Goal: Task Accomplishment & Management: Manage account settings

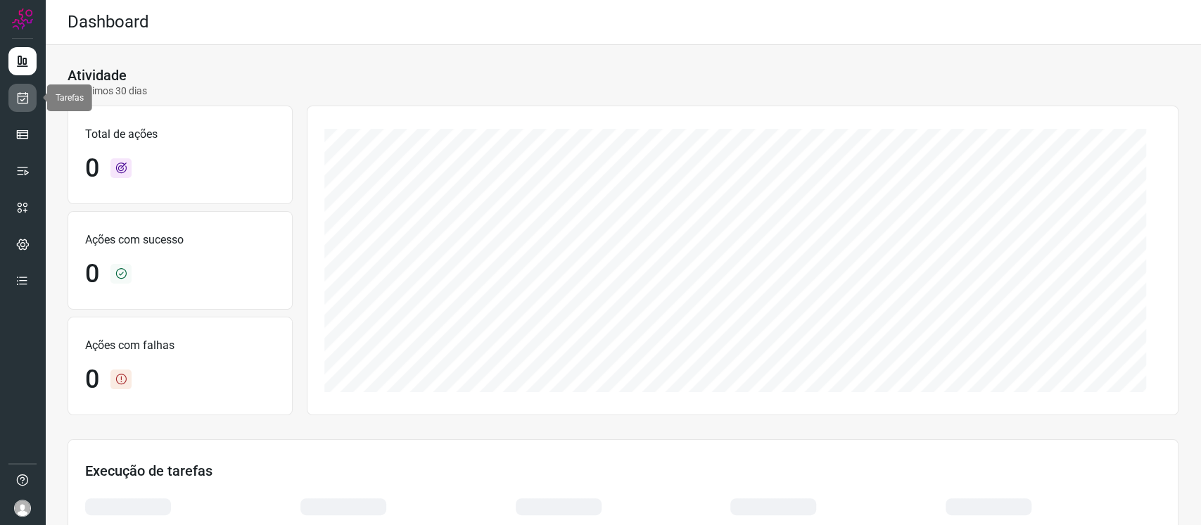
click at [28, 96] on icon at bounding box center [22, 98] width 15 height 14
click at [28, 87] on link at bounding box center [22, 98] width 28 height 28
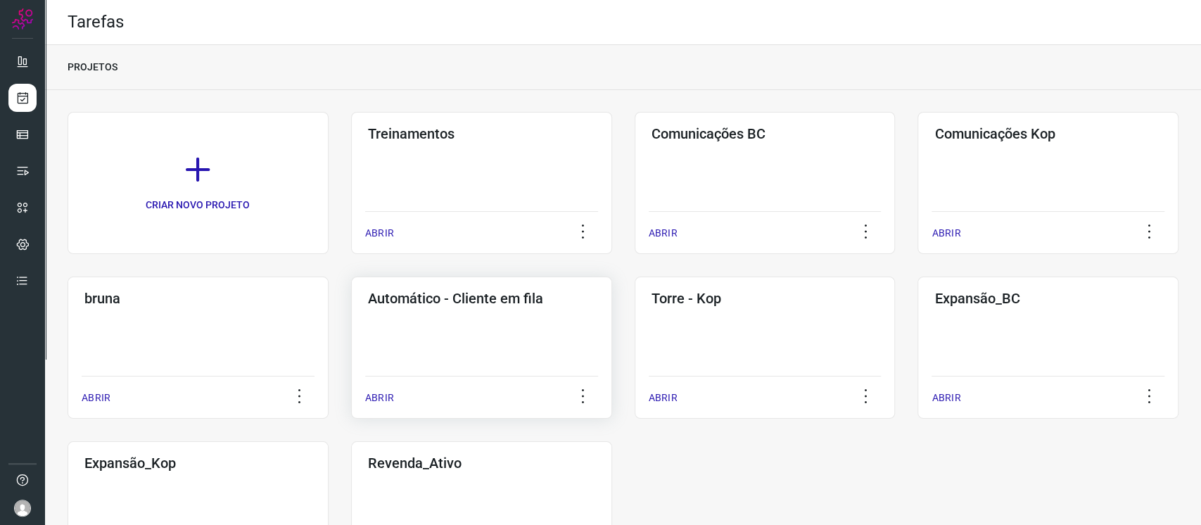
scroll to position [94, 0]
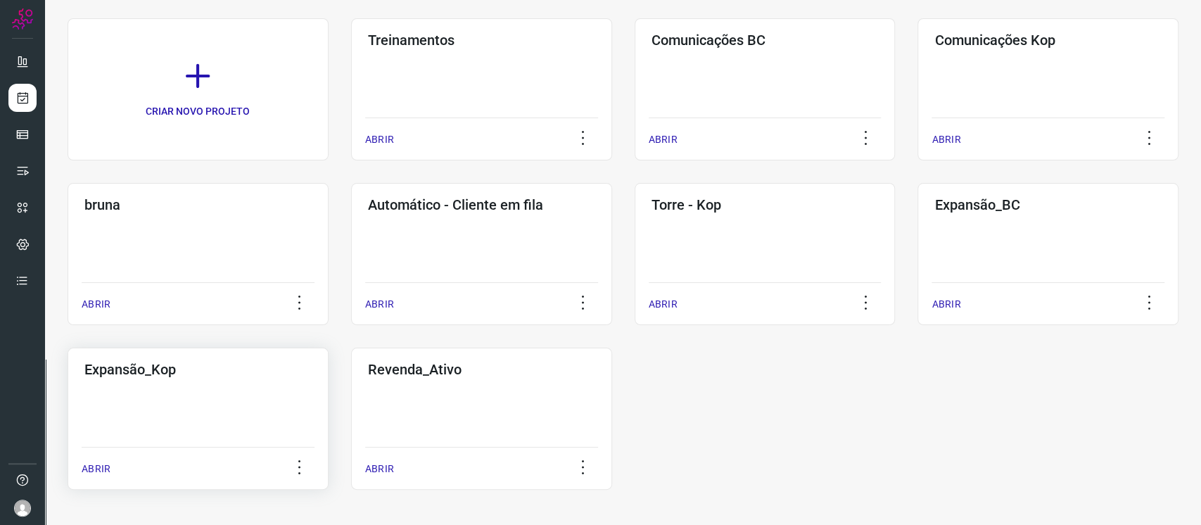
click at [351, 393] on div "Expansão_Kop ABRIR" at bounding box center [481, 419] width 261 height 142
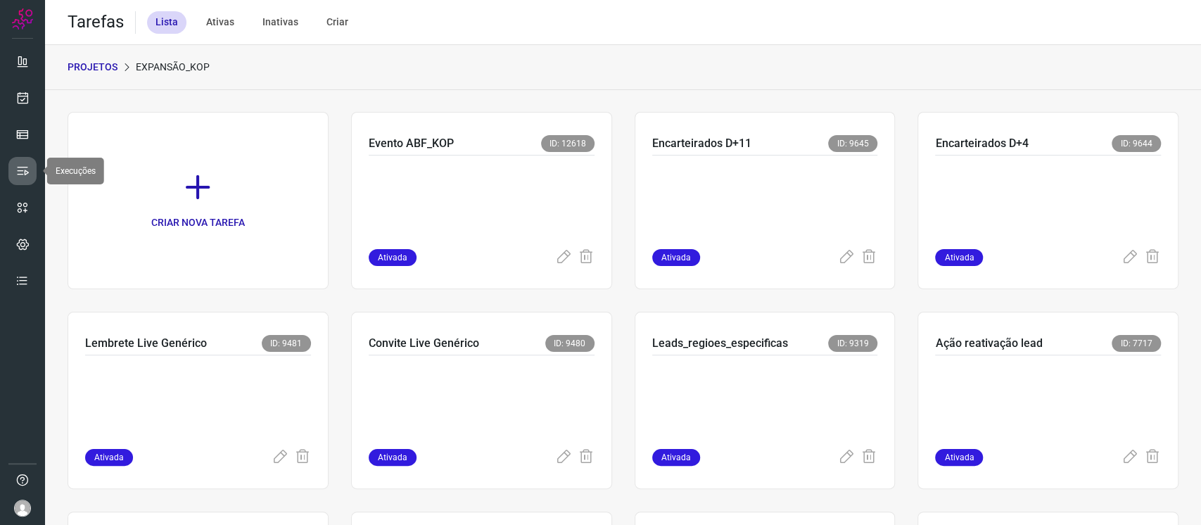
click at [23, 182] on link at bounding box center [22, 171] width 28 height 28
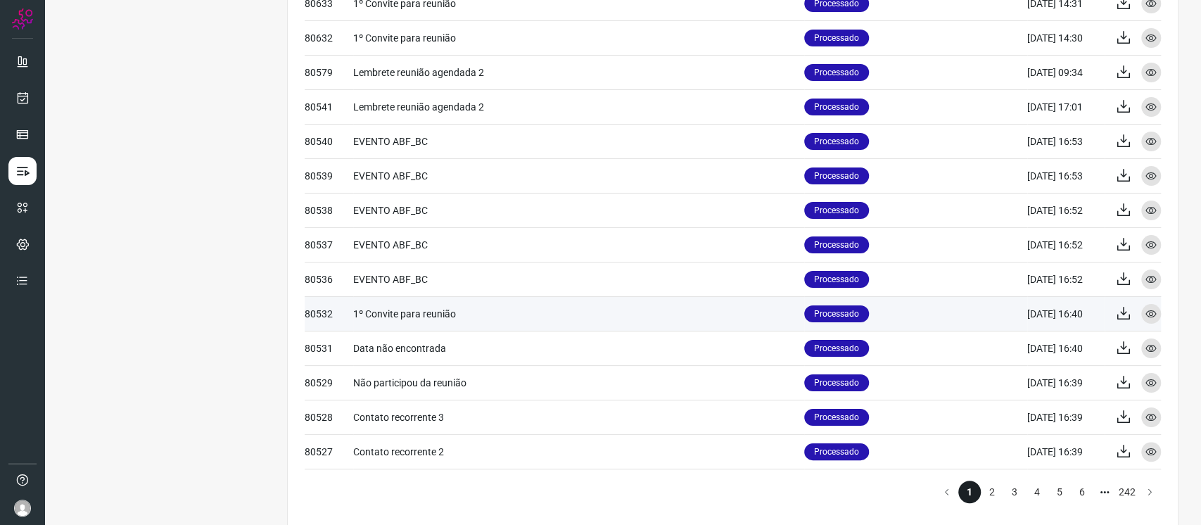
scroll to position [544, 0]
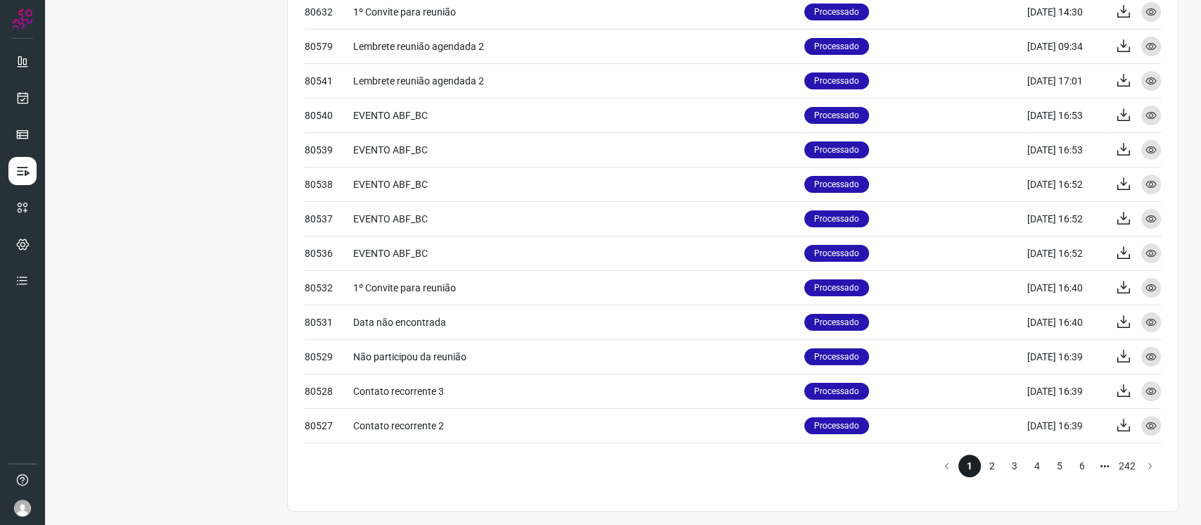
click at [900, 393] on li "2" at bounding box center [992, 466] width 23 height 23
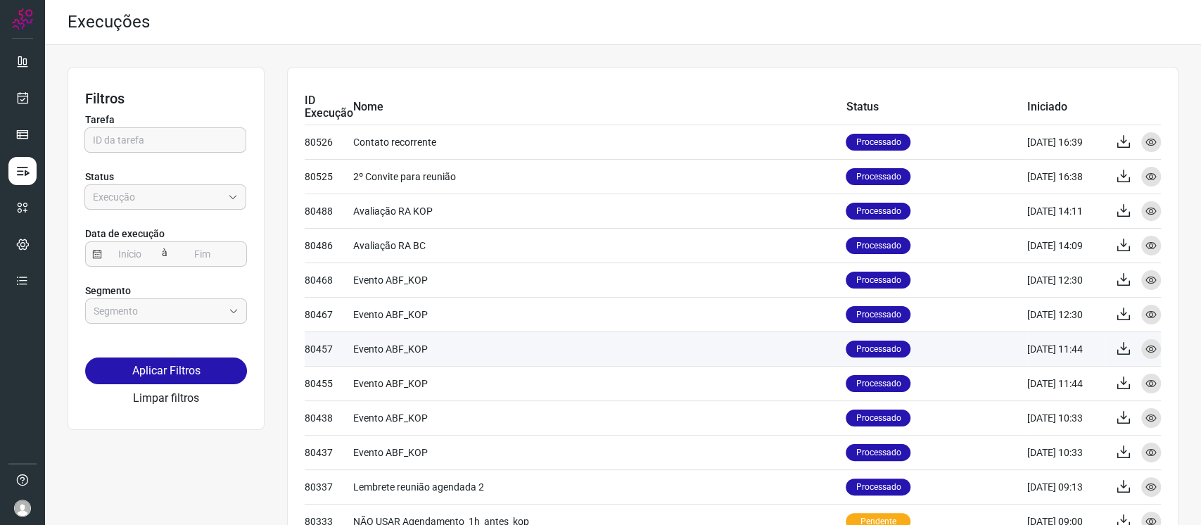
scroll to position [94, 0]
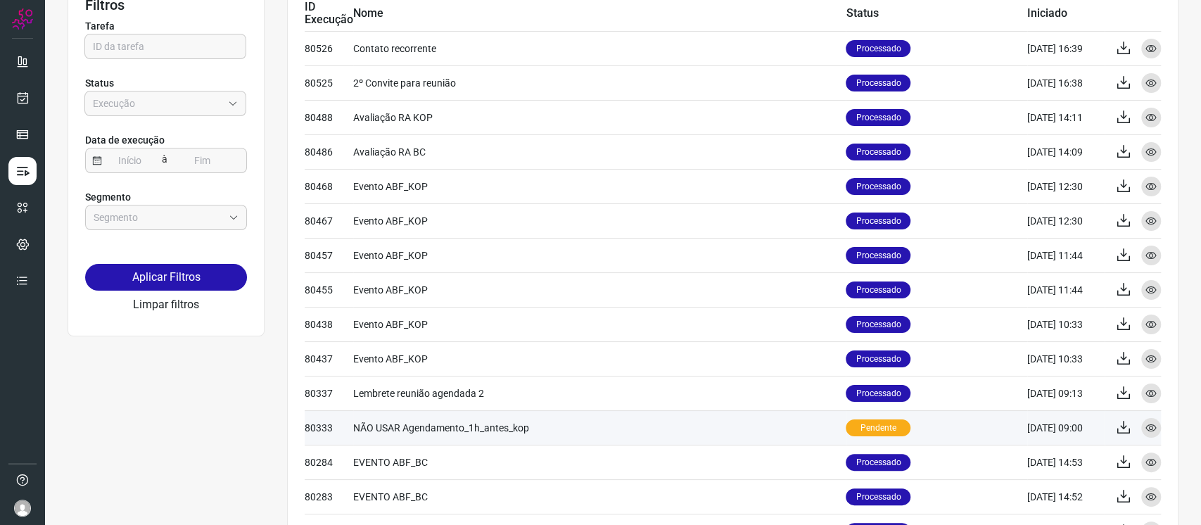
click at [538, 393] on td "NÃO USAR Agendamento_1h_antes_kop" at bounding box center [599, 427] width 493 height 34
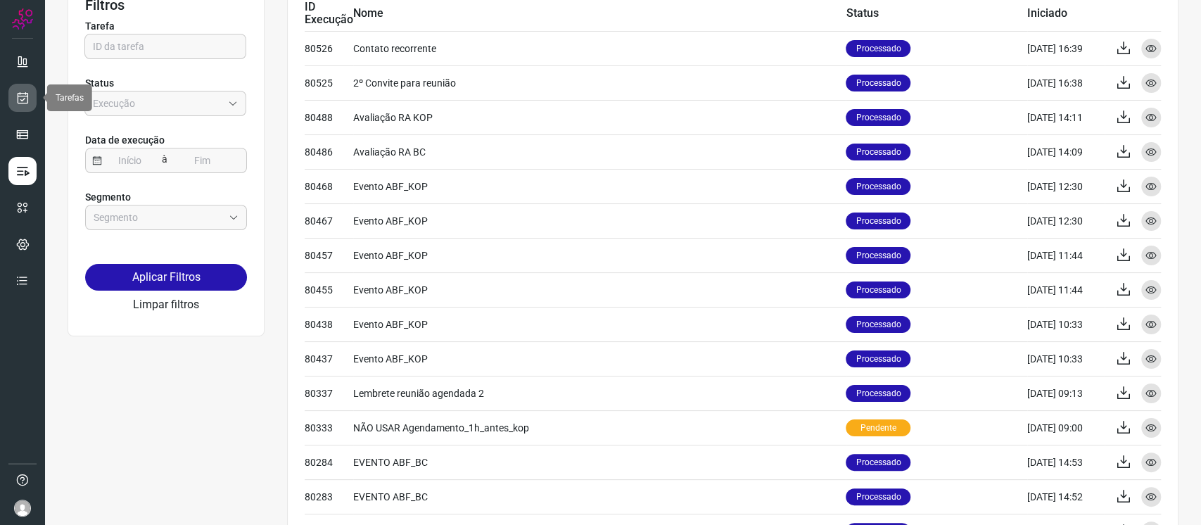
click at [30, 99] on link at bounding box center [22, 98] width 28 height 28
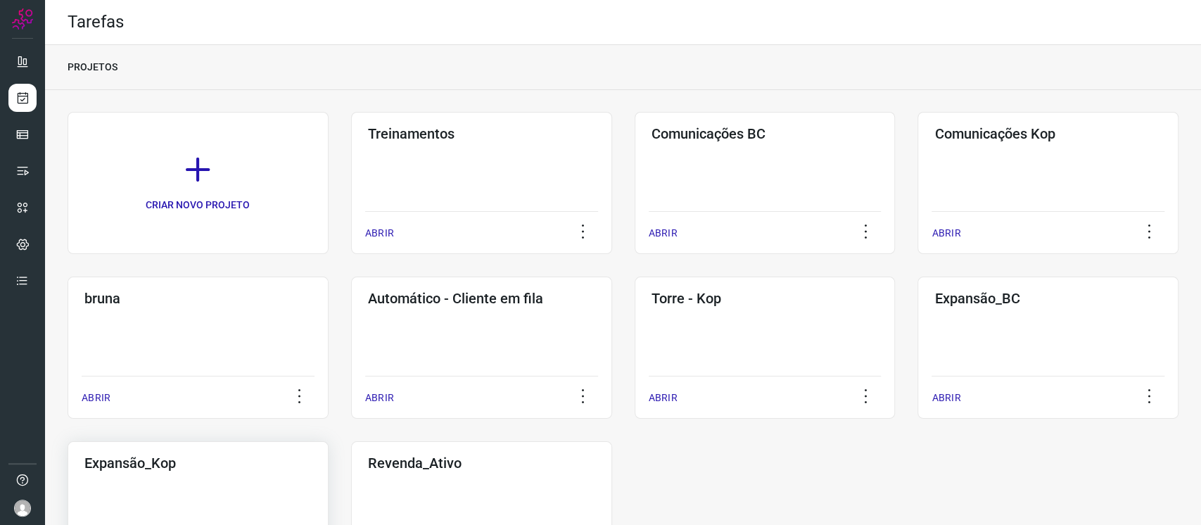
click at [240, 393] on h3 "Expansão_Kop" at bounding box center [197, 463] width 227 height 17
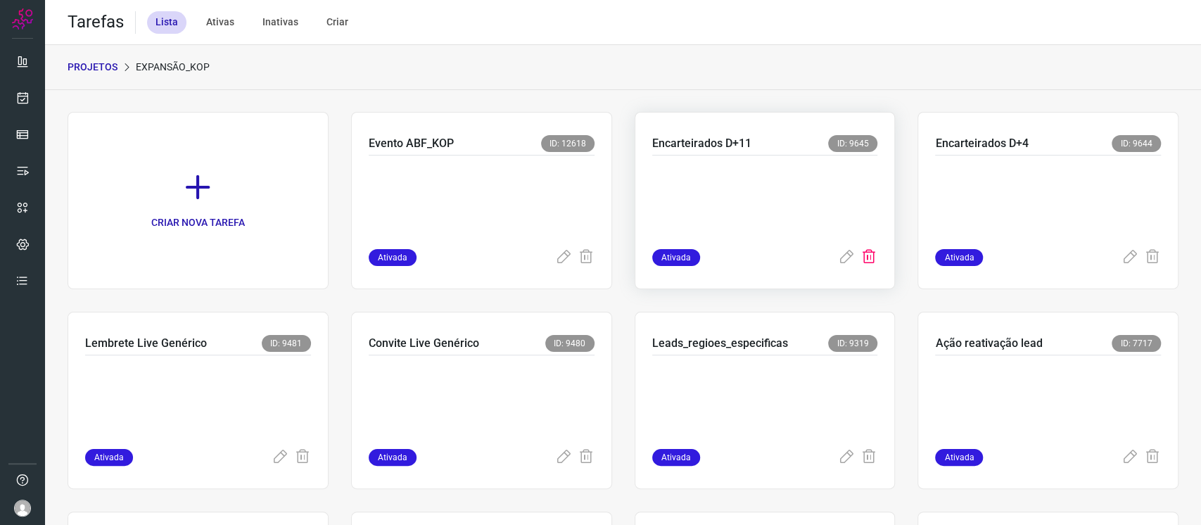
click at [861, 253] on icon at bounding box center [869, 257] width 17 height 17
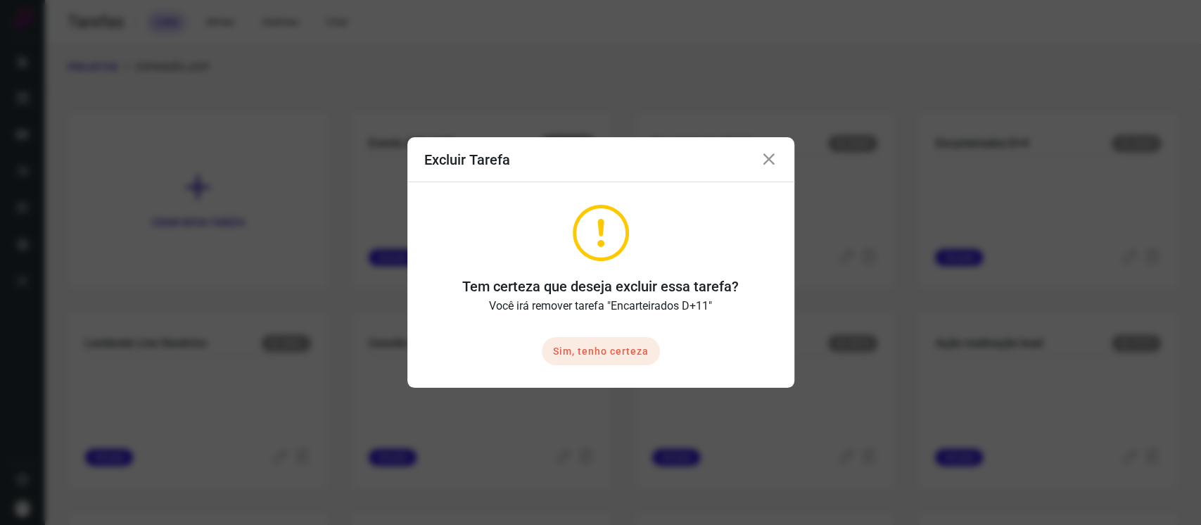
click at [630, 361] on button "Sim, tenho certeza" at bounding box center [601, 351] width 118 height 28
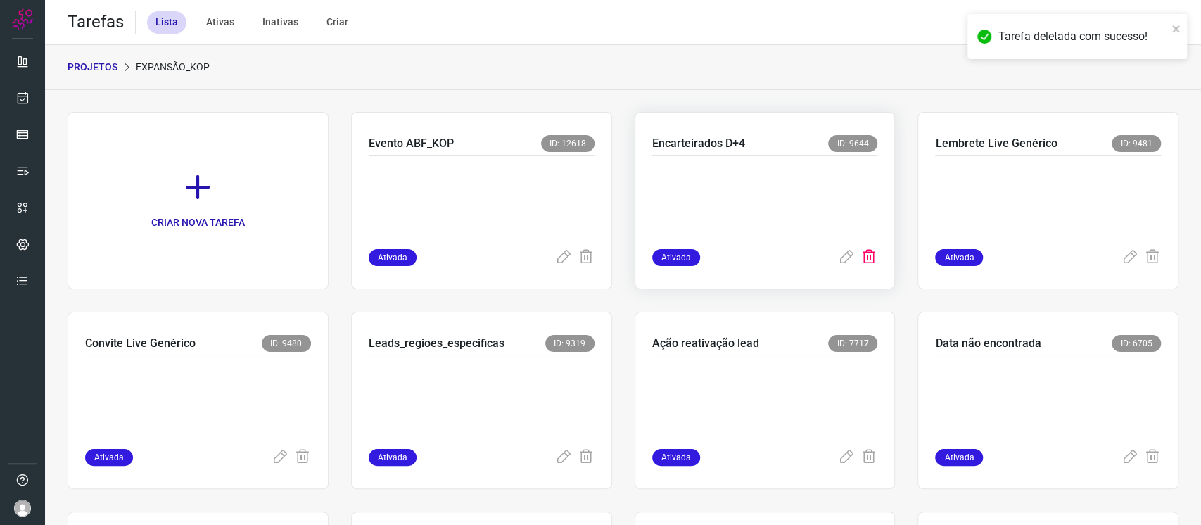
click at [863, 258] on icon at bounding box center [869, 257] width 17 height 17
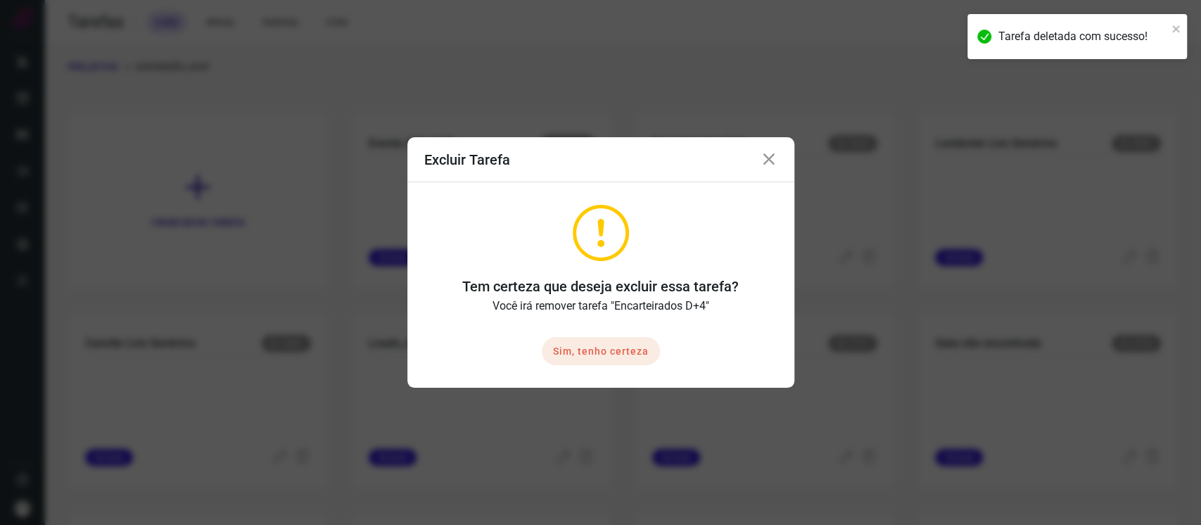
click at [595, 354] on button "Sim, tenho certeza" at bounding box center [601, 351] width 118 height 28
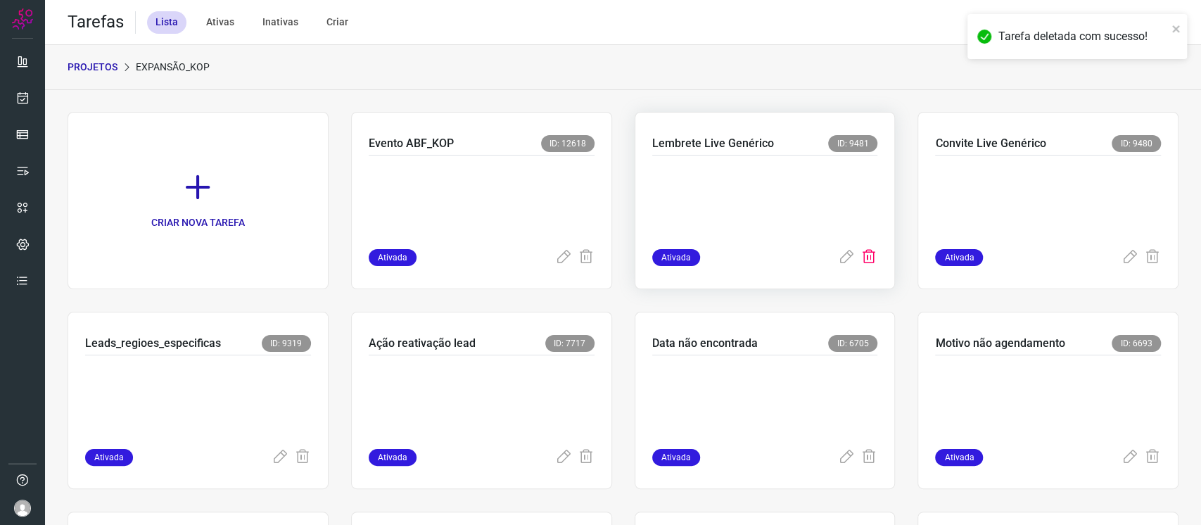
click at [865, 260] on icon at bounding box center [869, 257] width 17 height 17
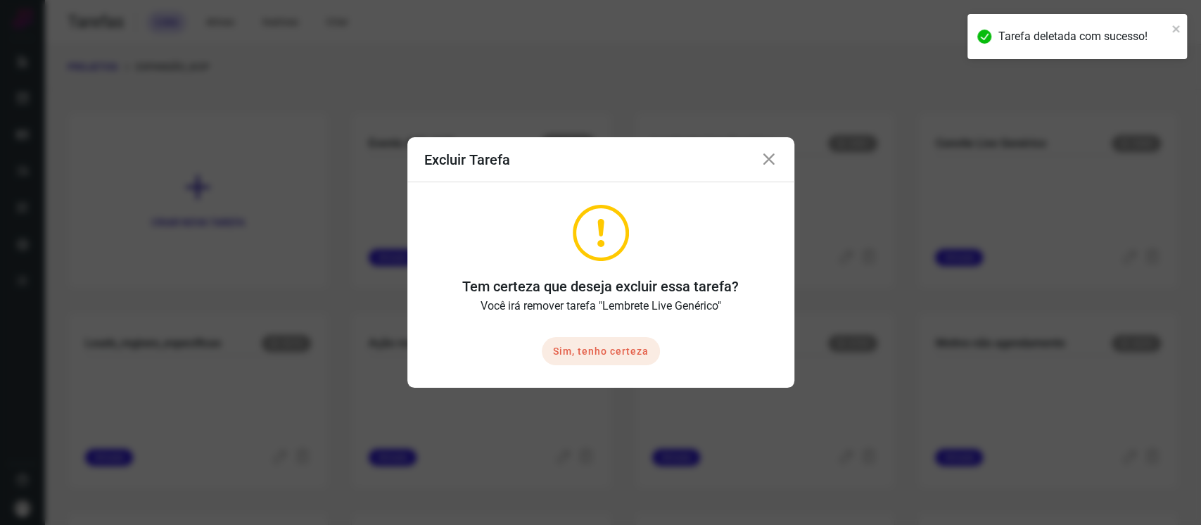
click at [644, 346] on button "Sim, tenho certeza" at bounding box center [601, 351] width 118 height 28
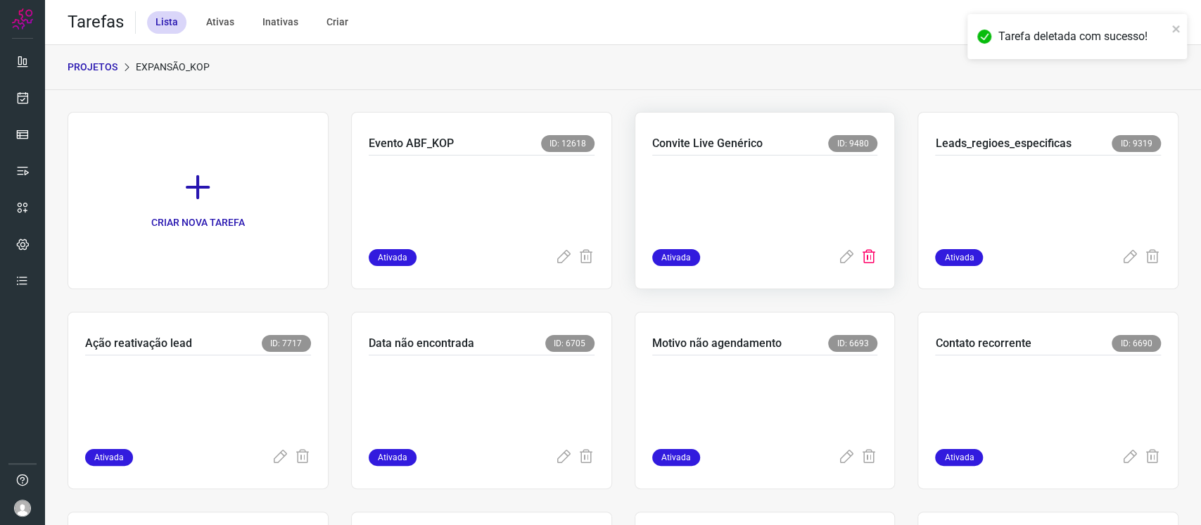
click at [861, 259] on icon at bounding box center [869, 257] width 17 height 17
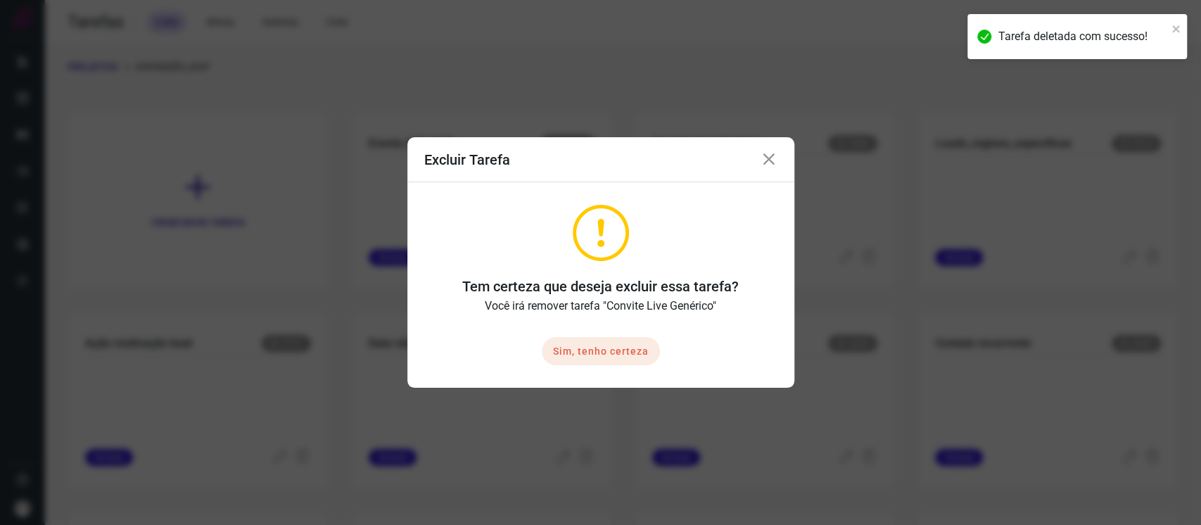
click at [645, 340] on button "Sim, tenho certeza" at bounding box center [601, 351] width 118 height 28
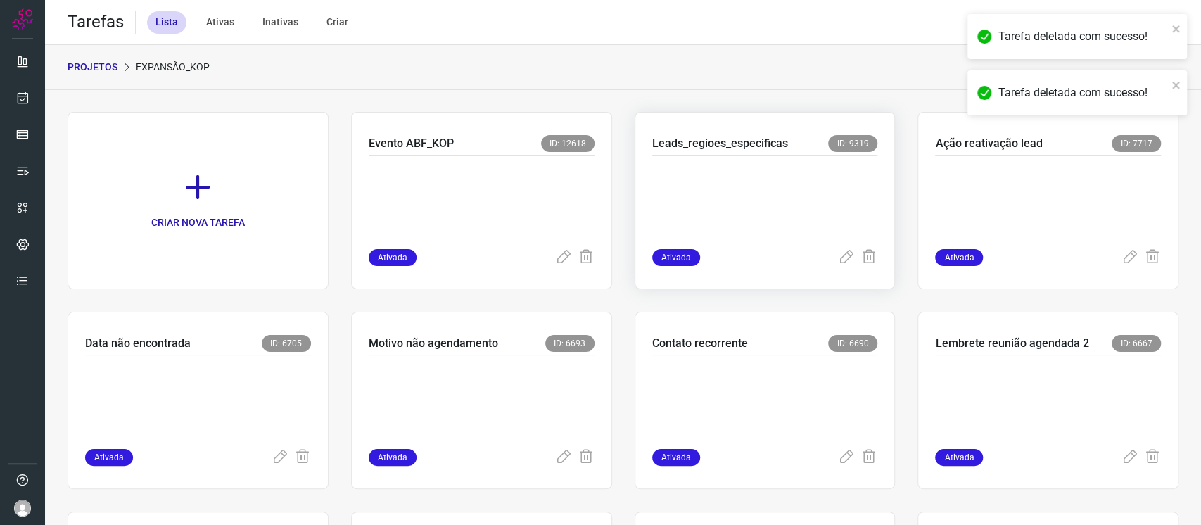
click at [900, 261] on div "Leads_regioes_especificas ID: 9319 Ativada" at bounding box center [1048, 200] width 261 height 177
click at [861, 256] on icon at bounding box center [869, 257] width 17 height 17
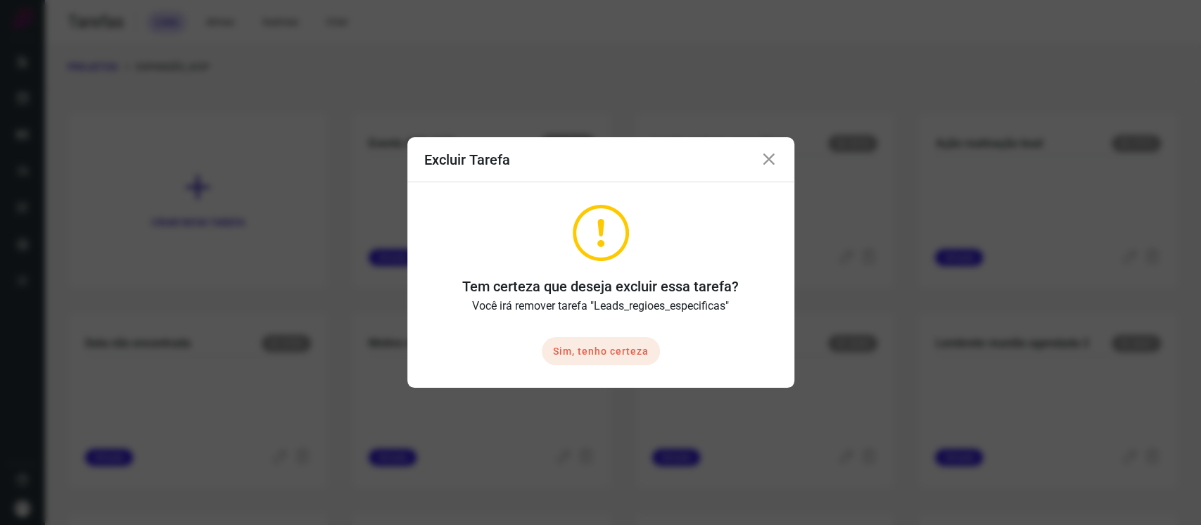
click at [614, 357] on button "Sim, tenho certeza" at bounding box center [601, 351] width 118 height 28
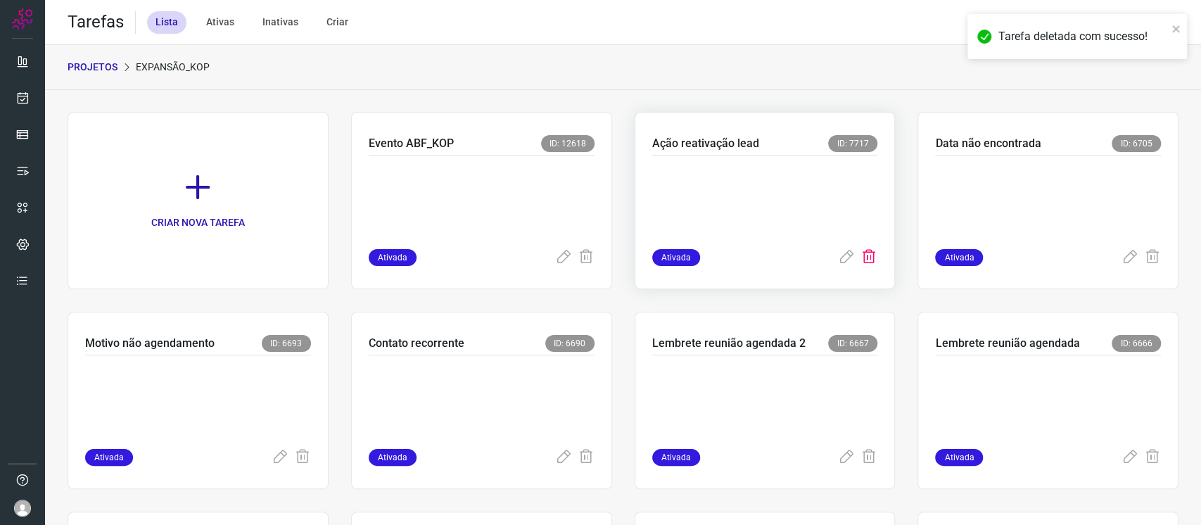
click at [866, 253] on icon at bounding box center [869, 257] width 17 height 17
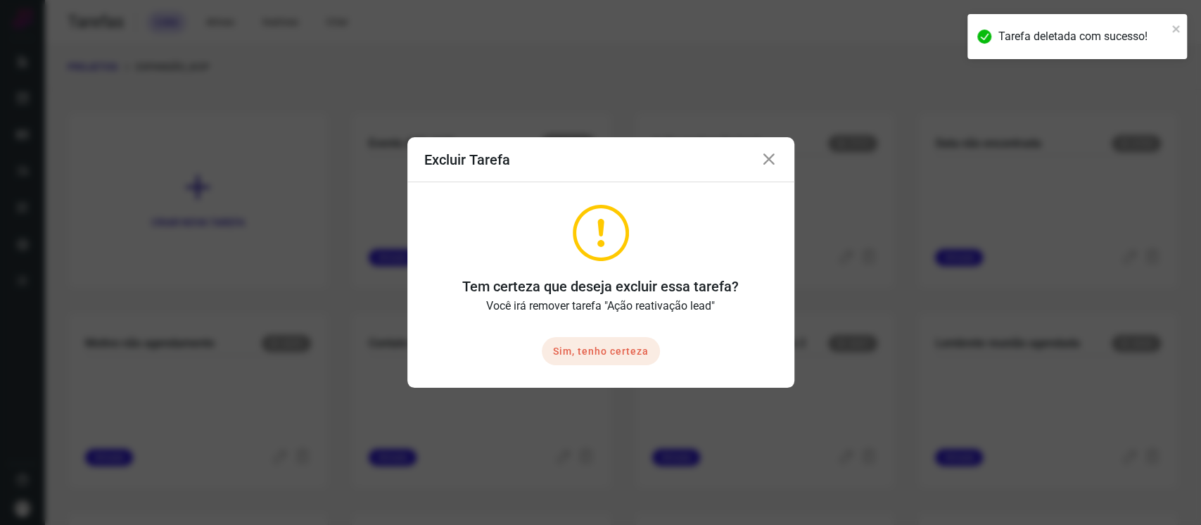
click at [640, 350] on button "Sim, tenho certeza" at bounding box center [601, 351] width 118 height 28
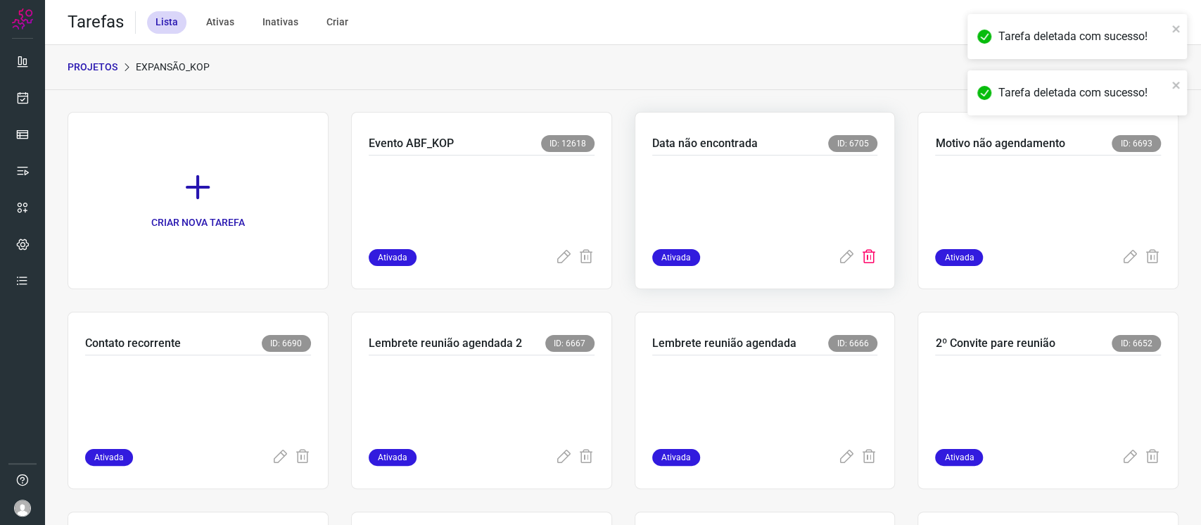
click at [861, 259] on icon at bounding box center [869, 257] width 17 height 17
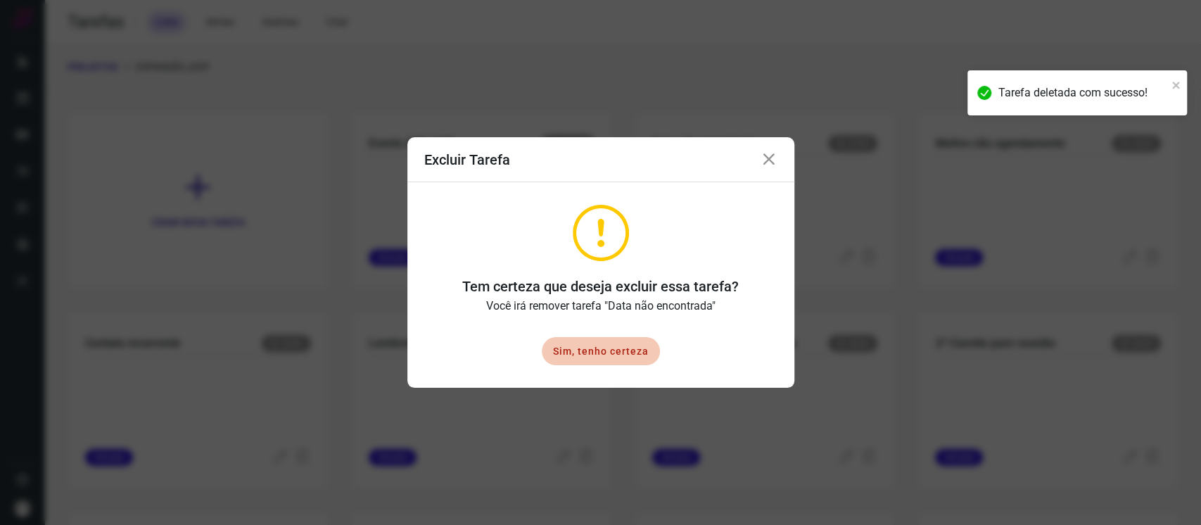
click at [612, 365] on div "Sim, tenho certeza" at bounding box center [600, 362] width 387 height 51
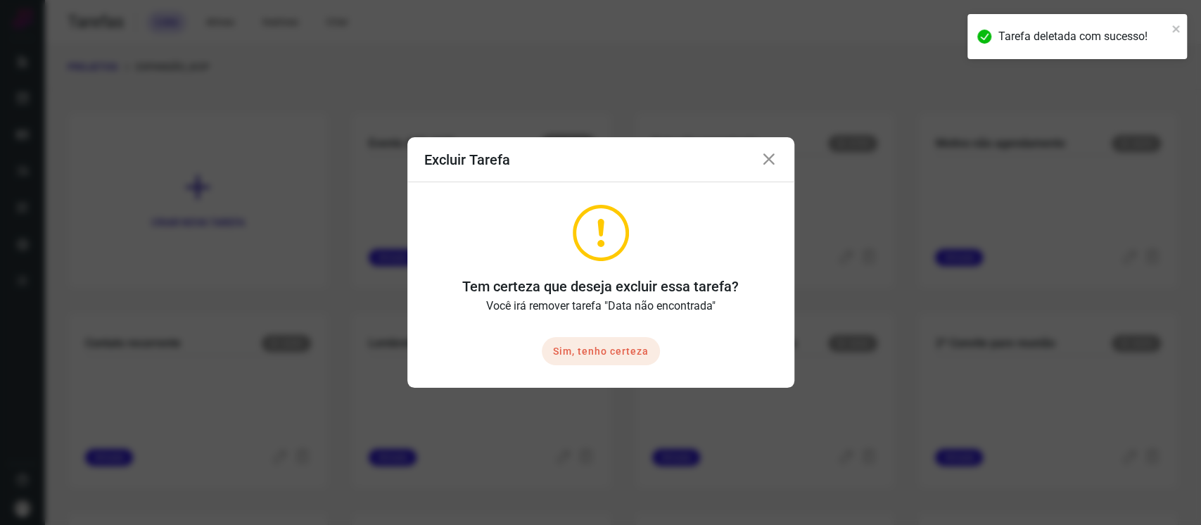
click at [612, 352] on button "Sim, tenho certeza" at bounding box center [601, 351] width 118 height 28
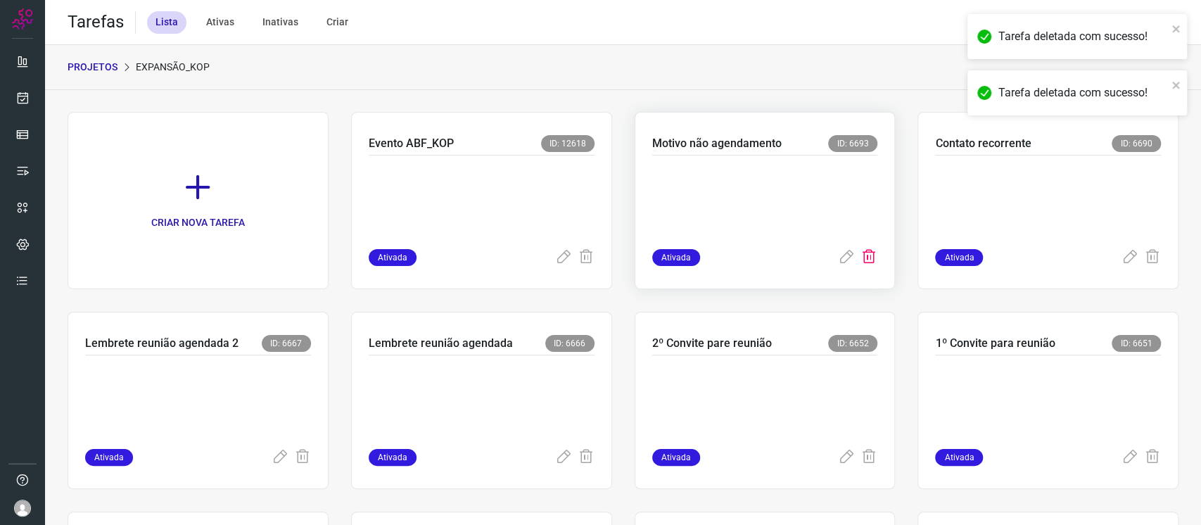
click at [863, 254] on icon at bounding box center [869, 257] width 17 height 17
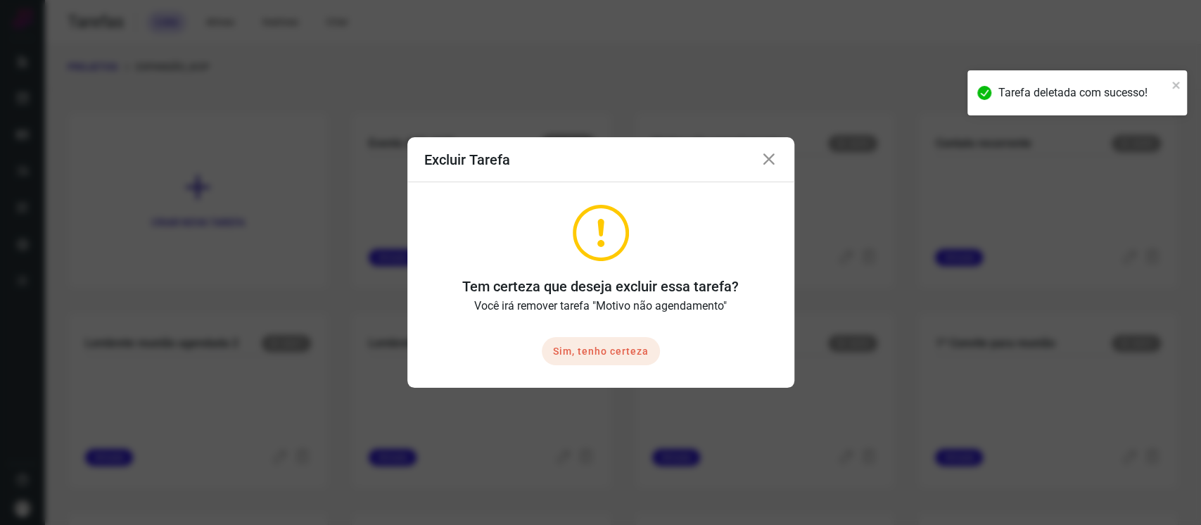
click at [635, 347] on button "Sim, tenho certeza" at bounding box center [601, 351] width 118 height 28
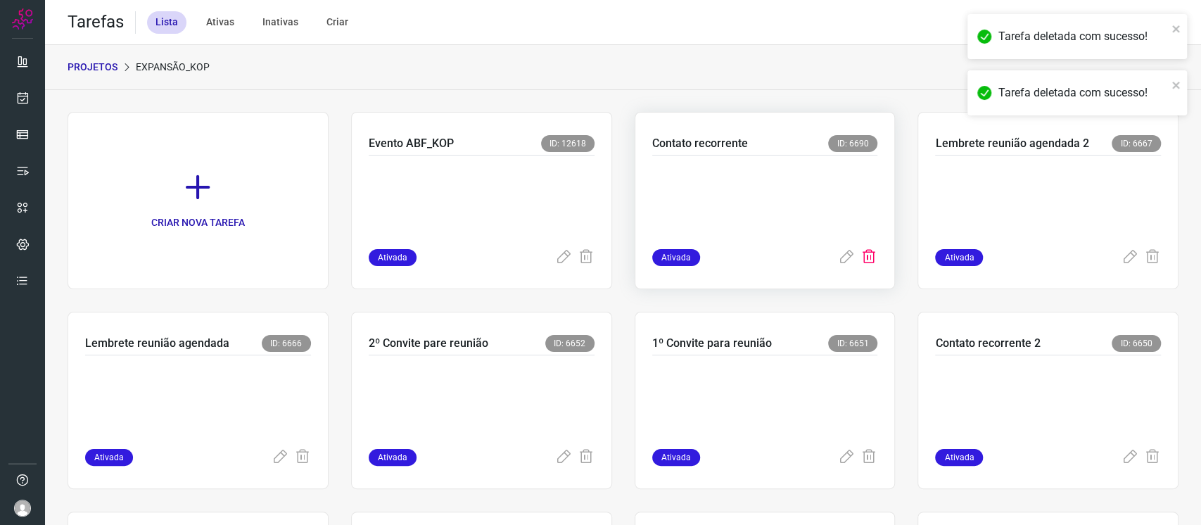
click at [861, 258] on icon at bounding box center [869, 257] width 17 height 17
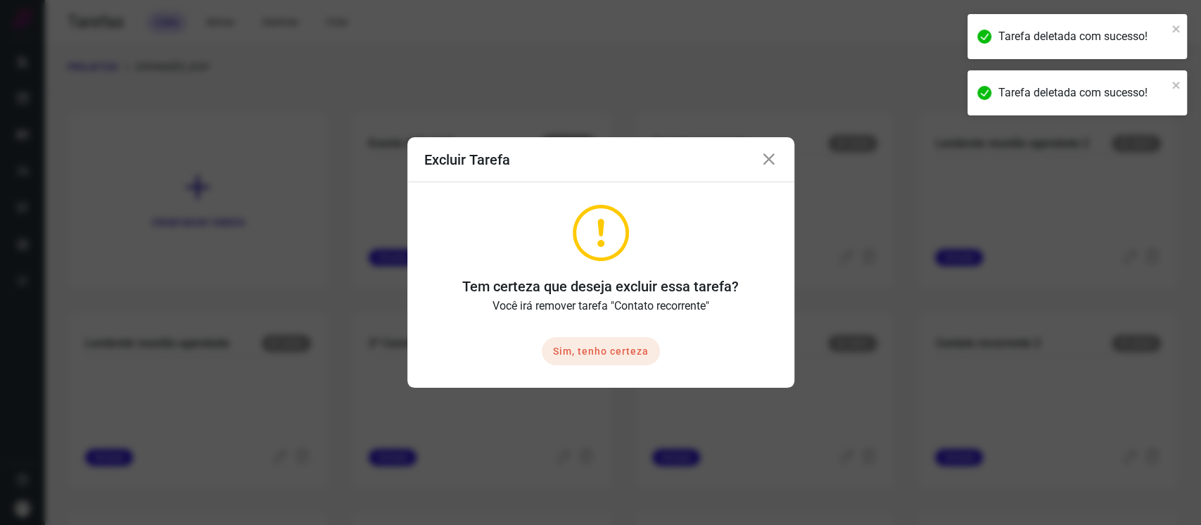
click at [637, 359] on button "Sim, tenho certeza" at bounding box center [601, 351] width 118 height 28
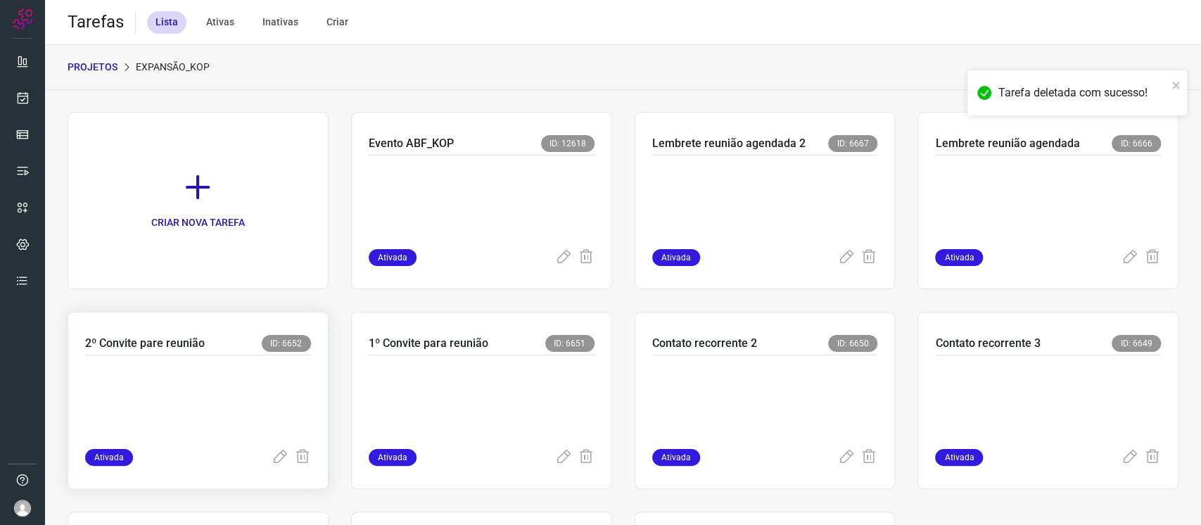
scroll to position [94, 0]
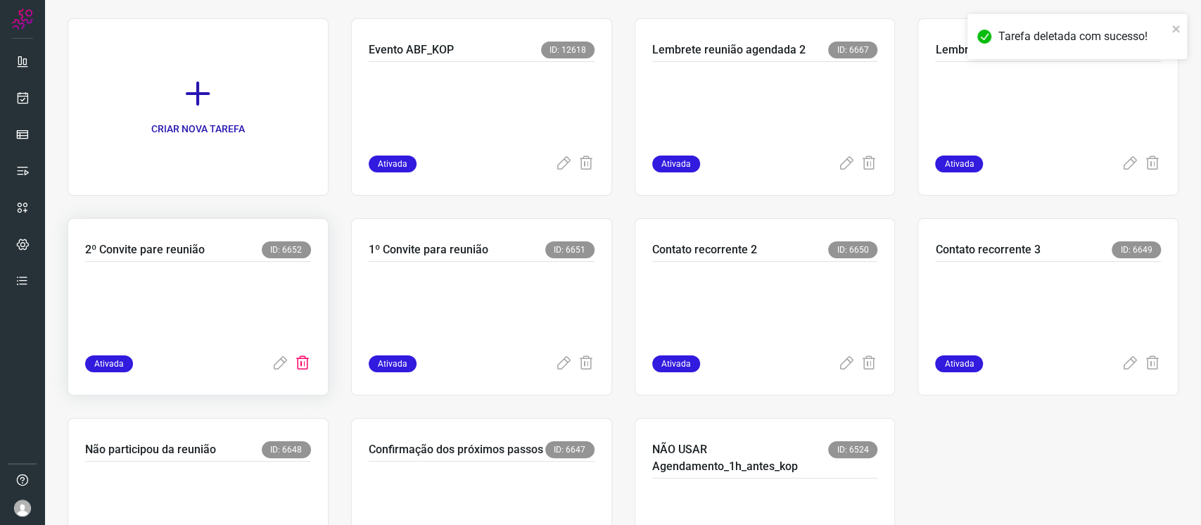
click at [300, 365] on icon at bounding box center [302, 363] width 17 height 17
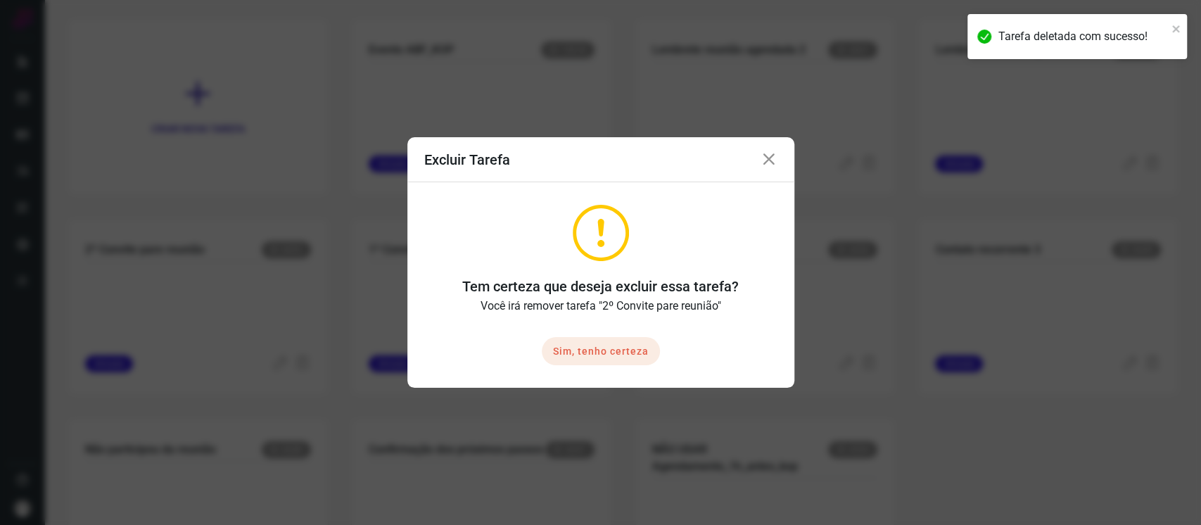
click at [592, 349] on button "Sim, tenho certeza" at bounding box center [601, 351] width 118 height 28
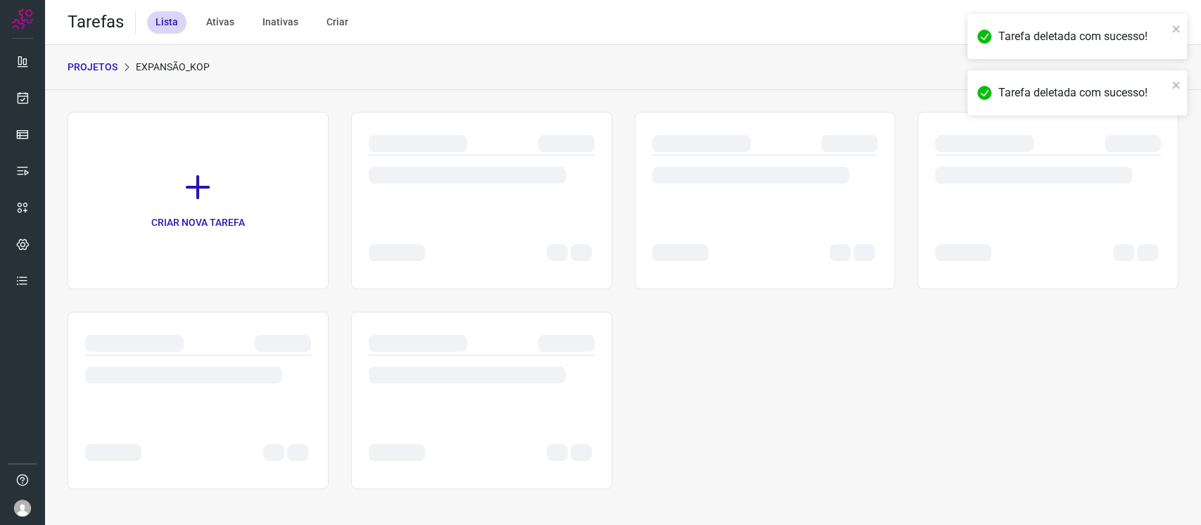
scroll to position [0, 0]
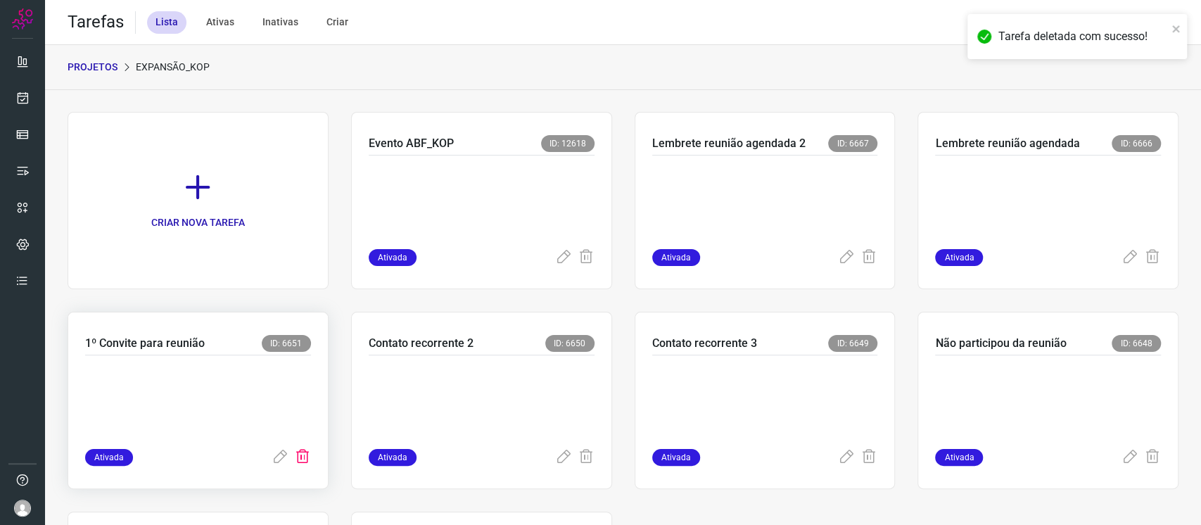
click at [300, 393] on icon at bounding box center [302, 457] width 17 height 17
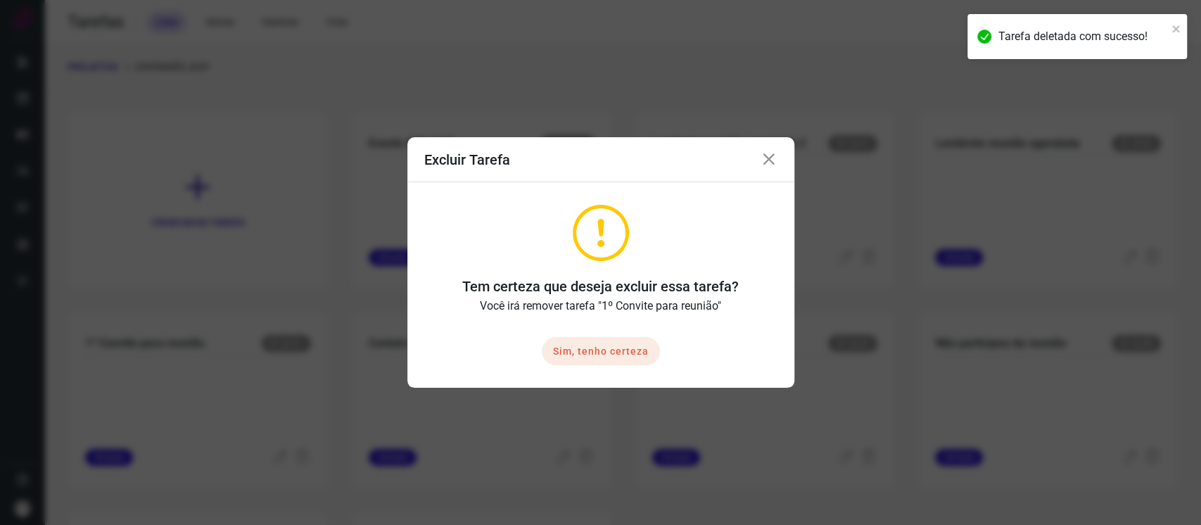
click at [589, 350] on button "Sim, tenho certeza" at bounding box center [601, 351] width 118 height 28
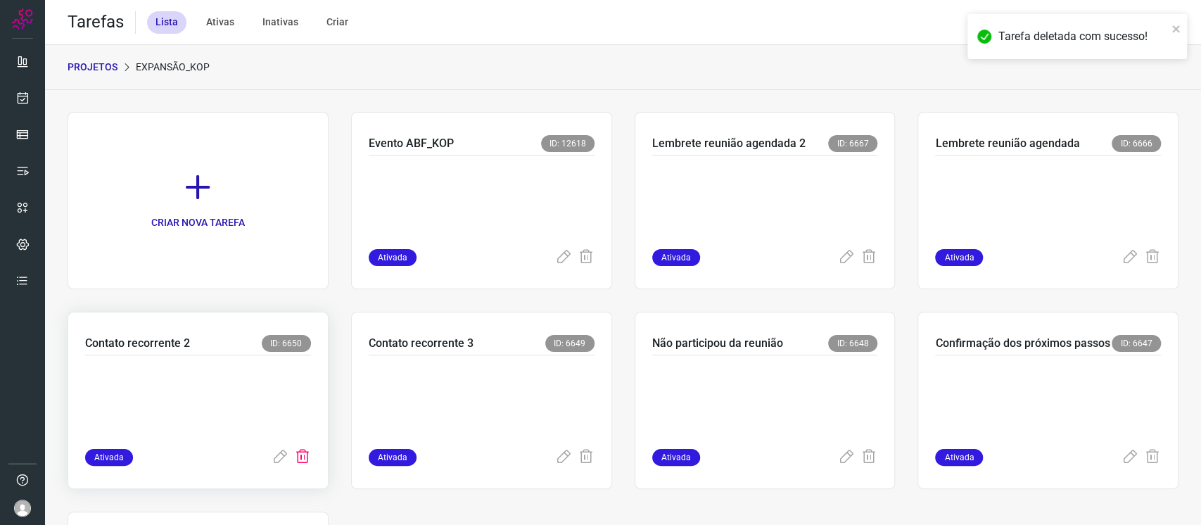
click at [305, 393] on icon at bounding box center [302, 457] width 17 height 17
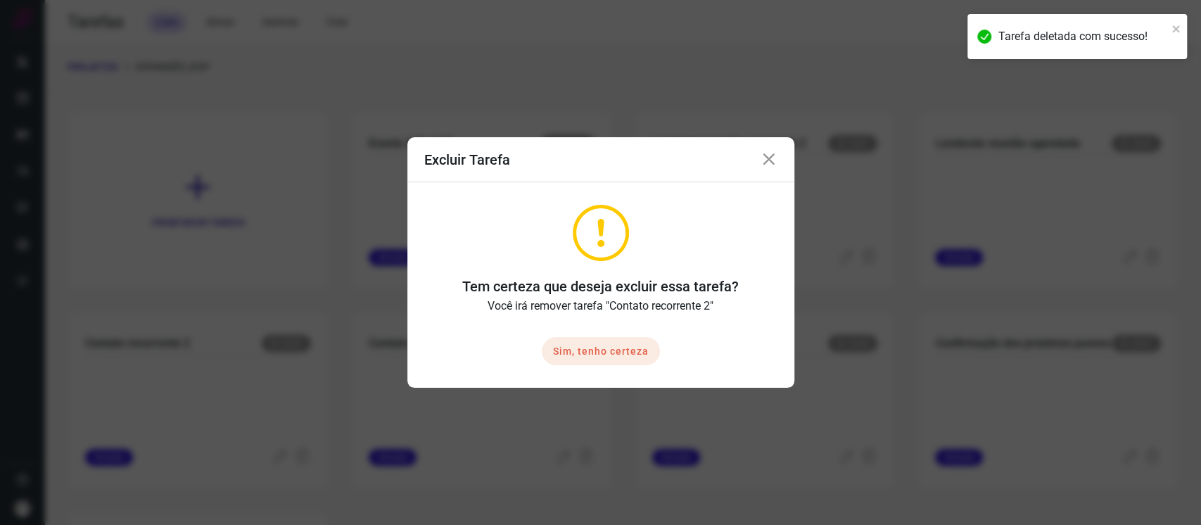
click at [628, 341] on button "Sim, tenho certeza" at bounding box center [601, 351] width 118 height 28
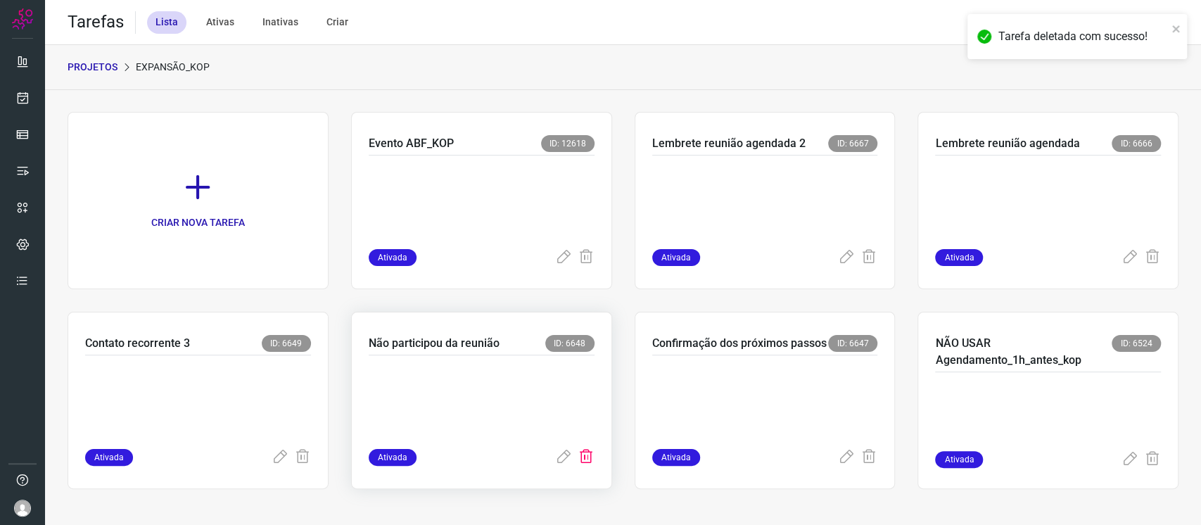
click at [581, 393] on icon at bounding box center [586, 457] width 17 height 17
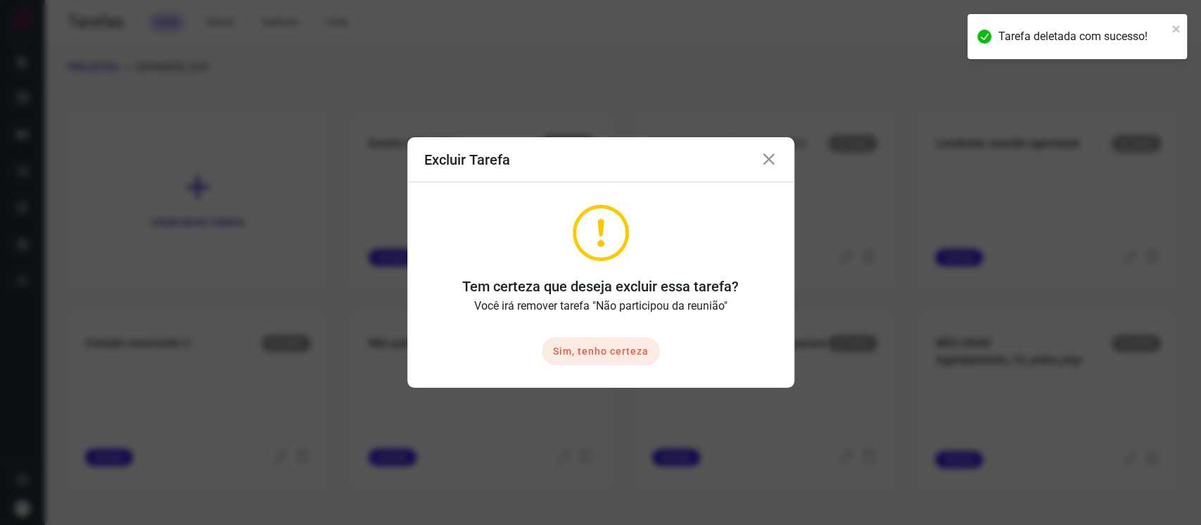
click at [612, 353] on button "Sim, tenho certeza" at bounding box center [601, 351] width 118 height 28
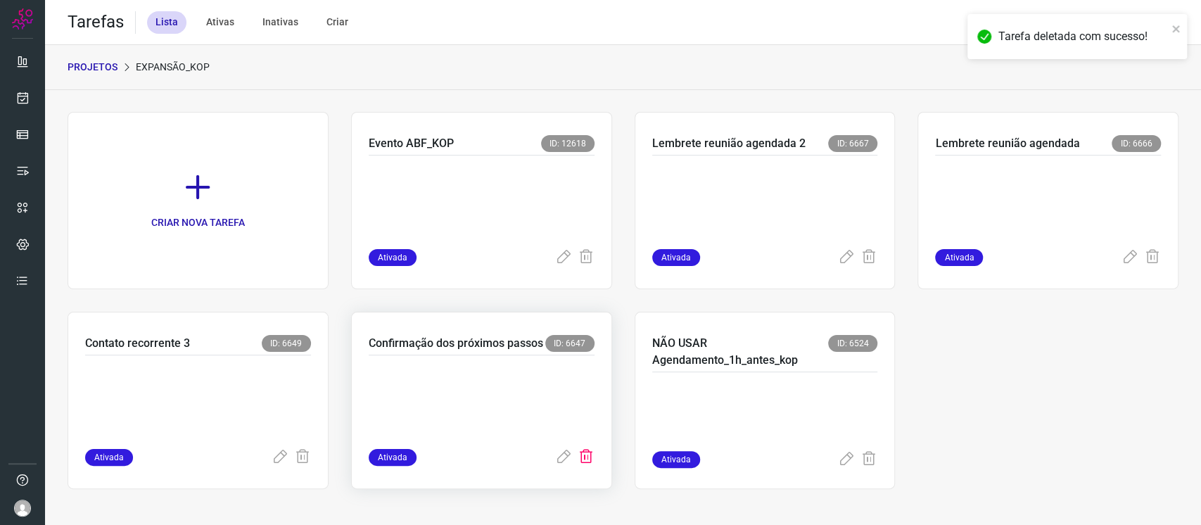
click at [584, 393] on icon at bounding box center [586, 457] width 17 height 17
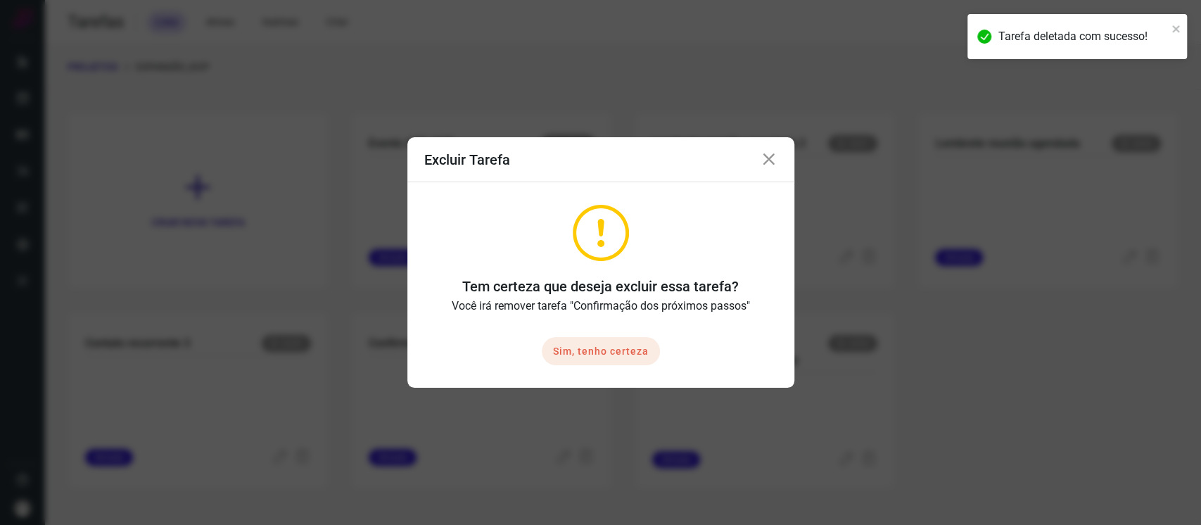
click at [622, 338] on button "Sim, tenho certeza" at bounding box center [601, 351] width 118 height 28
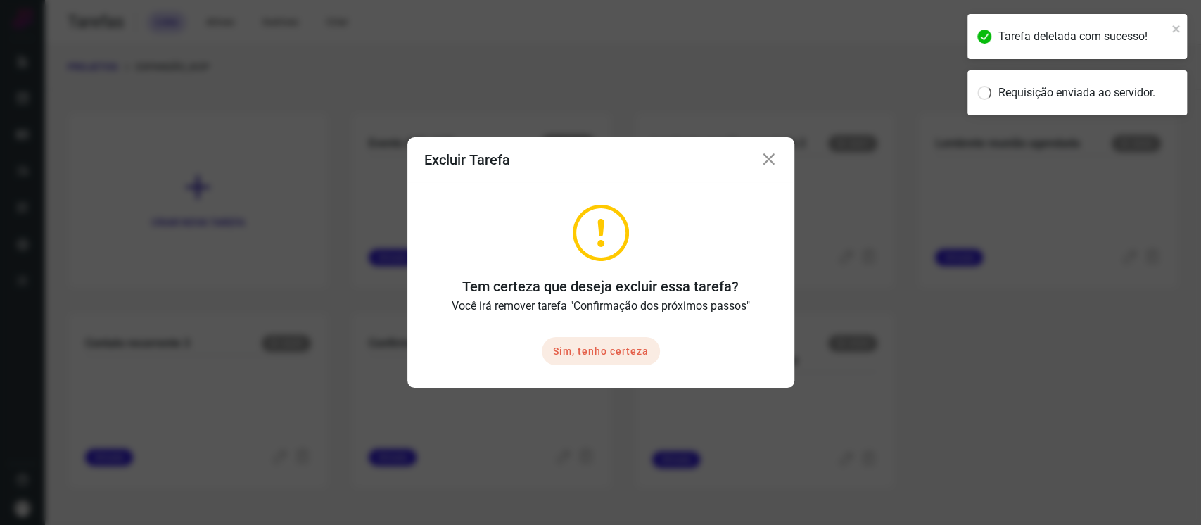
click at [622, 347] on button "Sim, tenho certeza" at bounding box center [601, 351] width 118 height 28
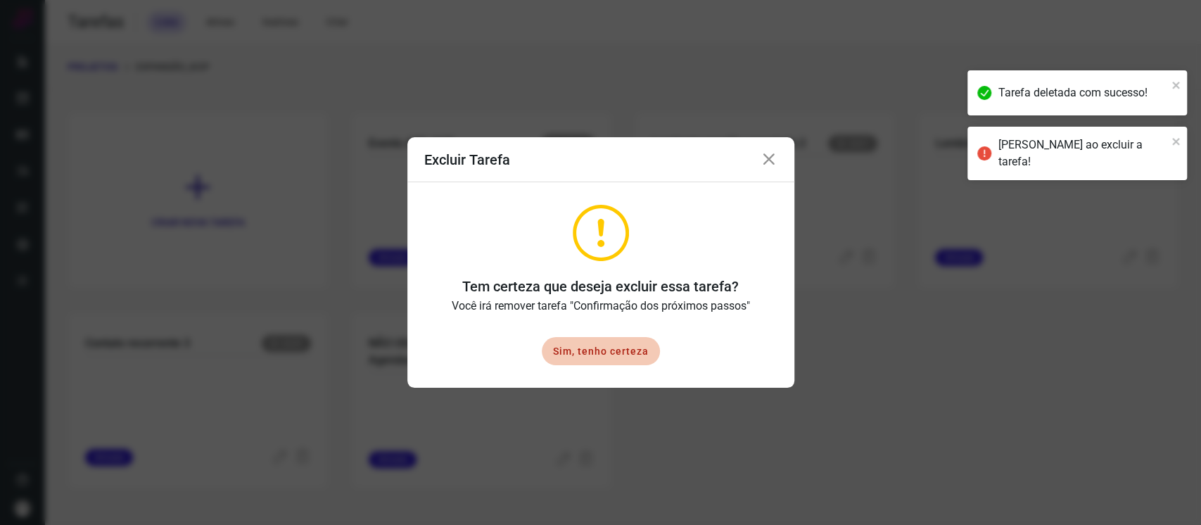
click at [770, 160] on icon at bounding box center [769, 159] width 17 height 17
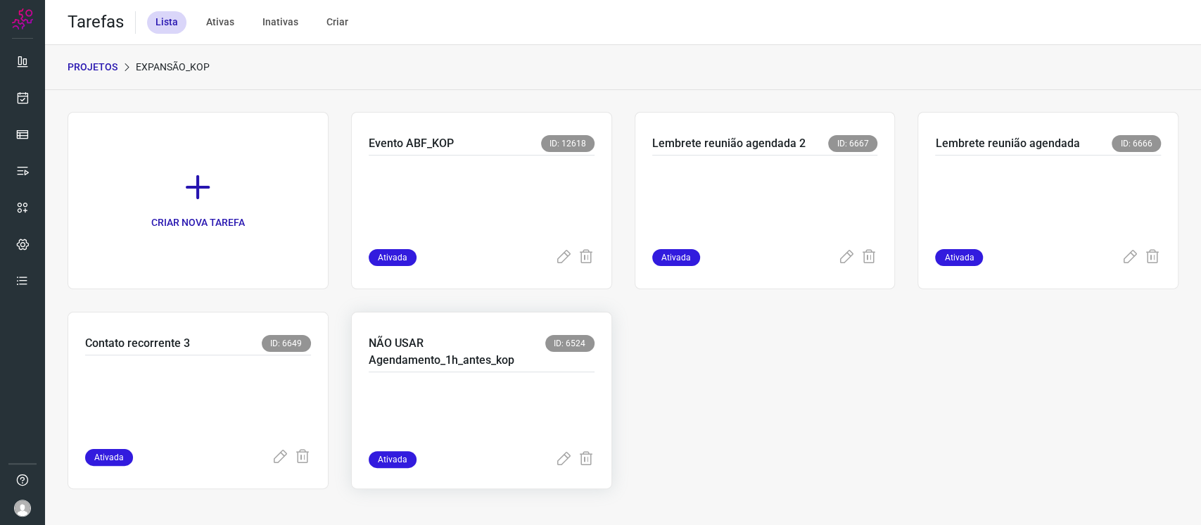
click at [490, 369] on div "NÃO USAR Agendamento_1h_antes_kop ID: 6524" at bounding box center [482, 353] width 226 height 37
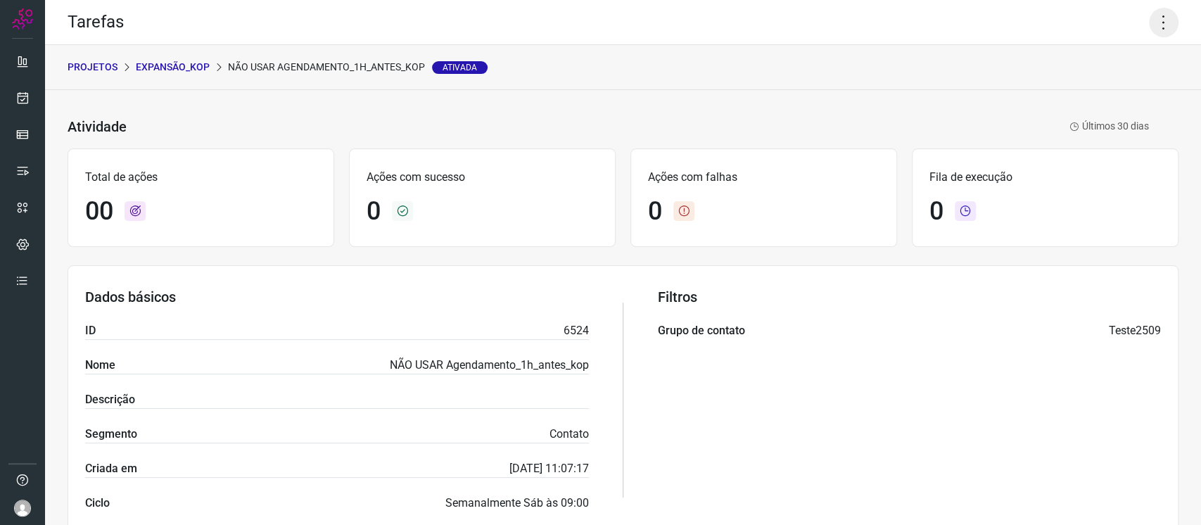
click at [900, 15] on icon at bounding box center [1164, 23] width 30 height 30
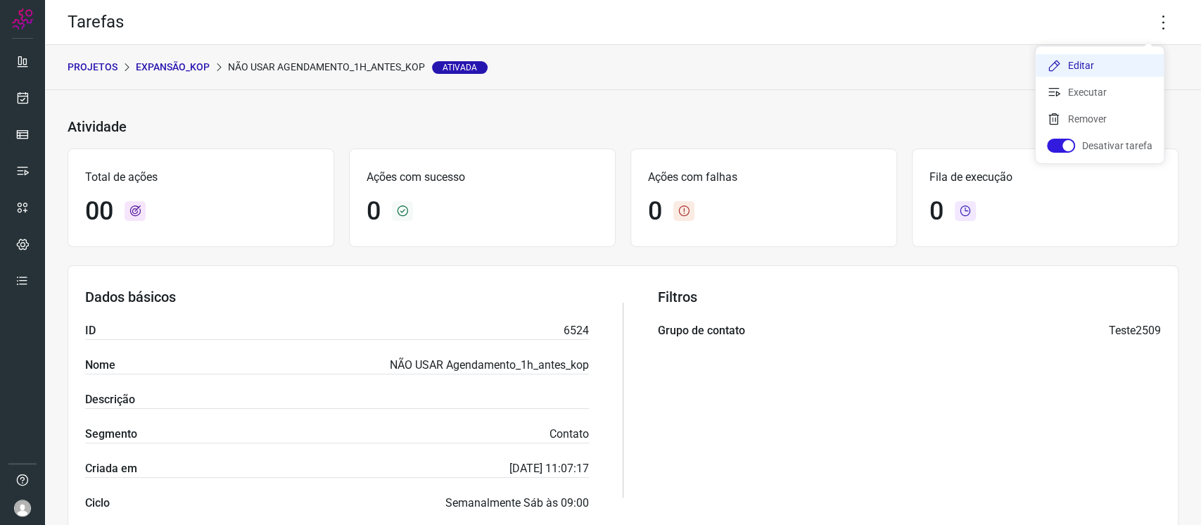
click at [900, 65] on li "Editar" at bounding box center [1100, 65] width 128 height 23
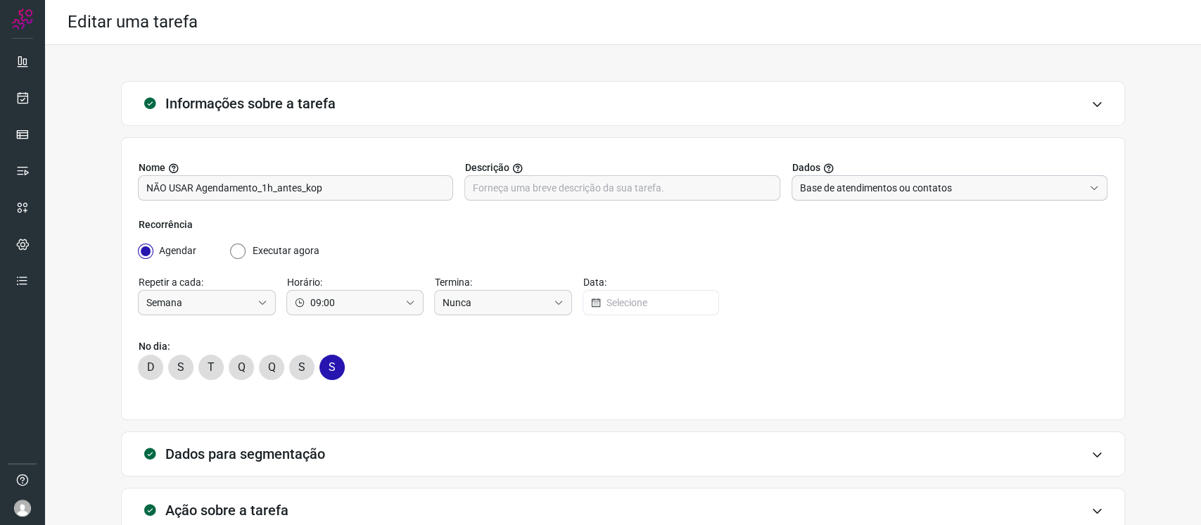
type input "Expansão Kopenhagen"
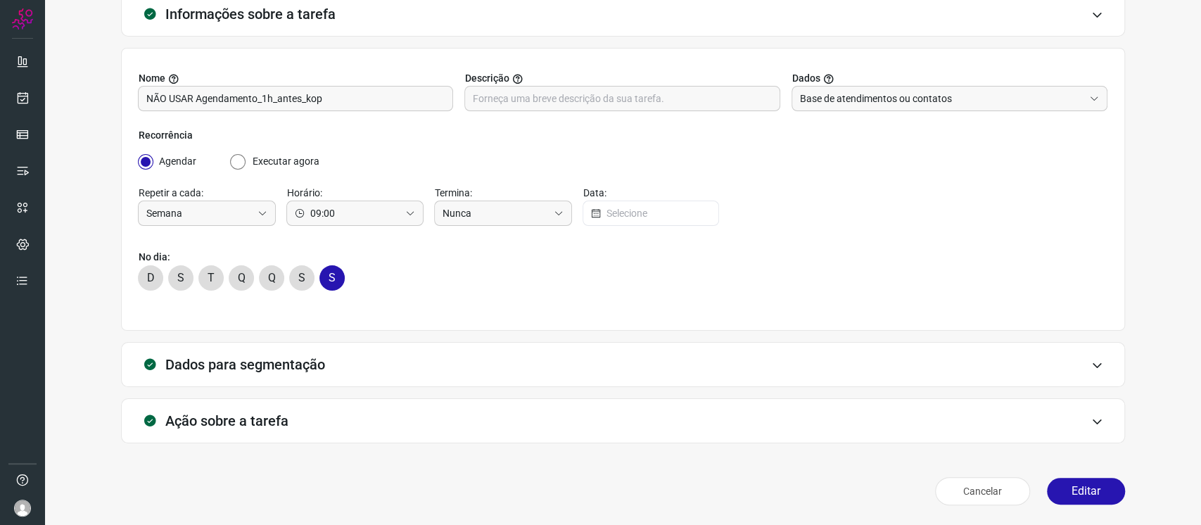
click at [431, 393] on div "Ação sobre a tarefa" at bounding box center [623, 420] width 1004 height 45
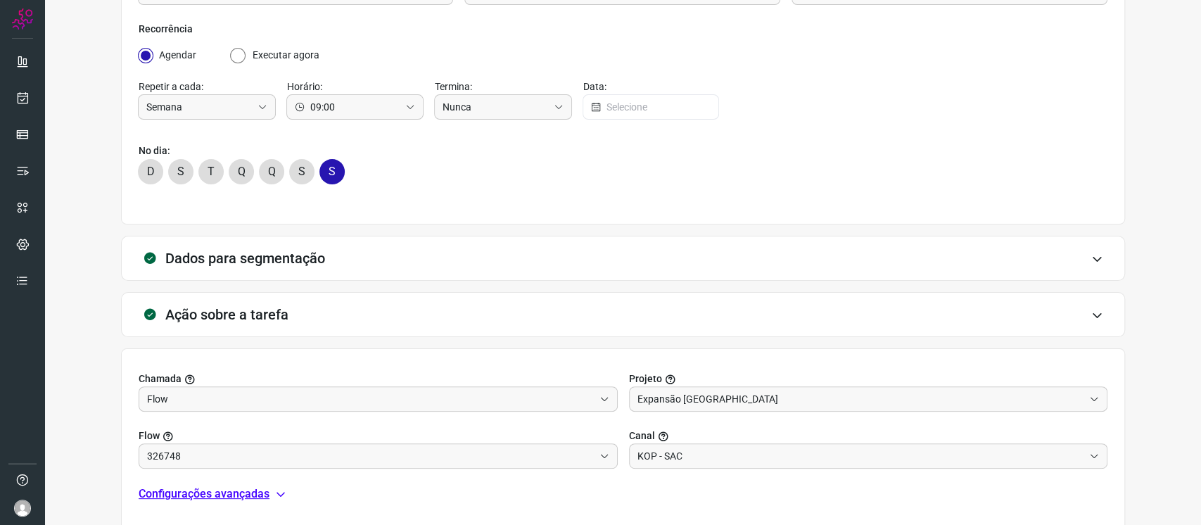
scroll to position [311, 0]
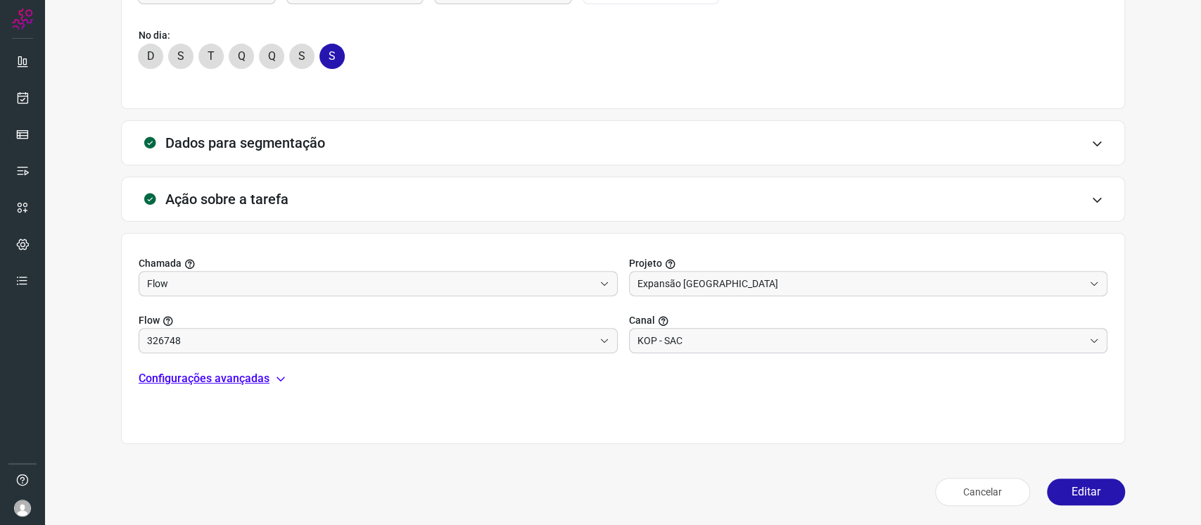
click at [699, 341] on input "KOP - SAC" at bounding box center [861, 341] width 447 height 24
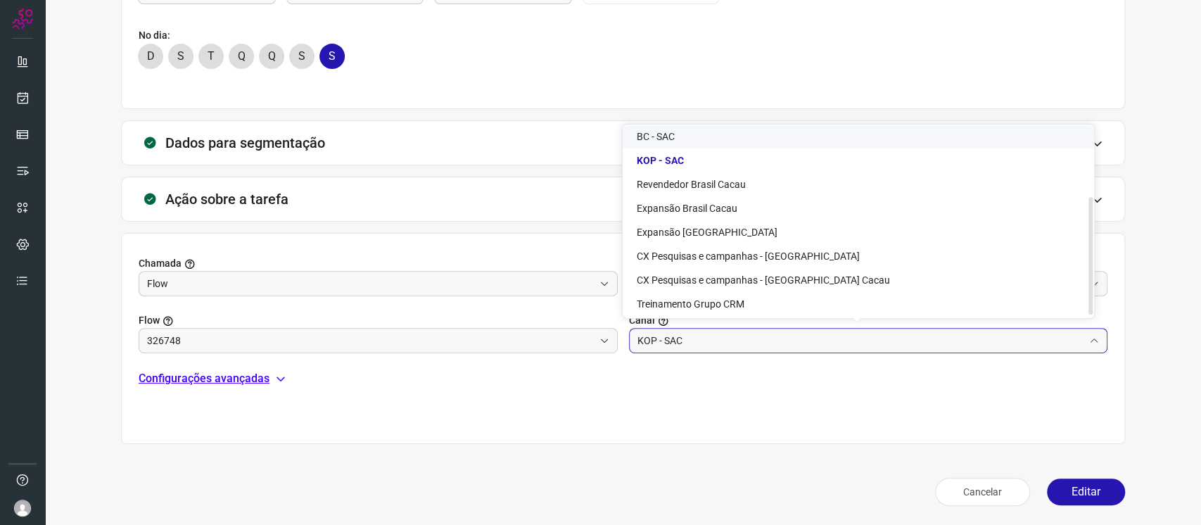
scroll to position [113, 0]
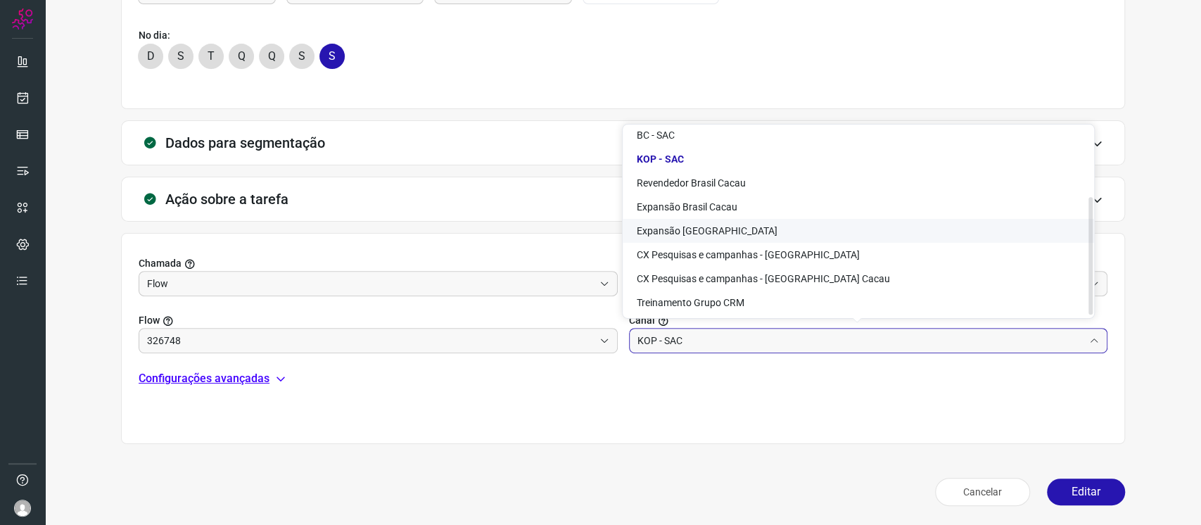
click at [781, 239] on li "Expansão Kopenhagen" at bounding box center [858, 231] width 471 height 24
type input "Expansão Kopenhagen"
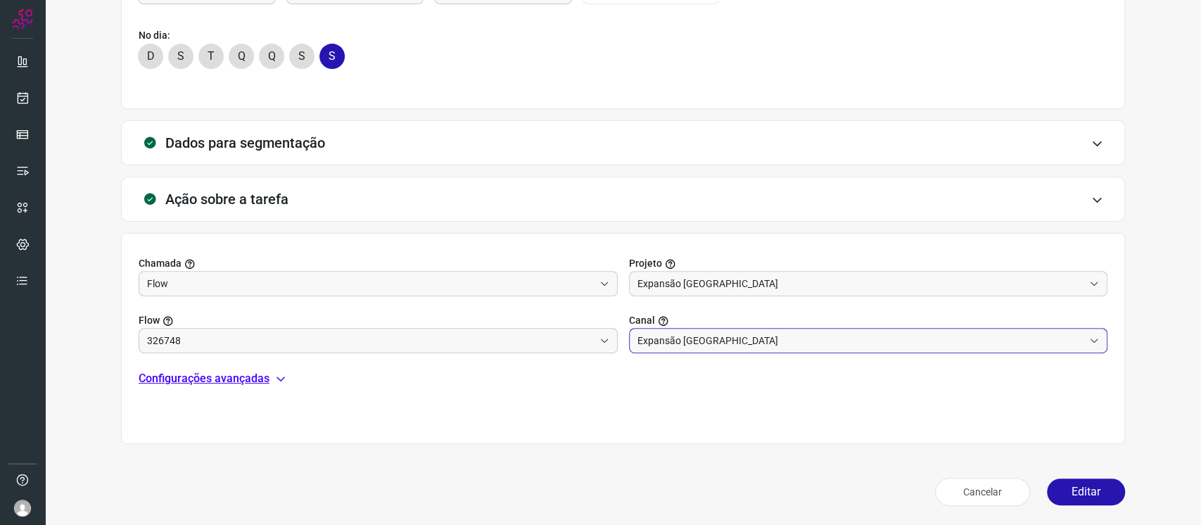
click at [548, 334] on input "326748" at bounding box center [370, 341] width 447 height 24
click at [771, 393] on div "Chamada Flow Projeto Expansão Kopenhagen Flow 326748 Canal Expansão Kopenhagen …" at bounding box center [623, 338] width 1004 height 211
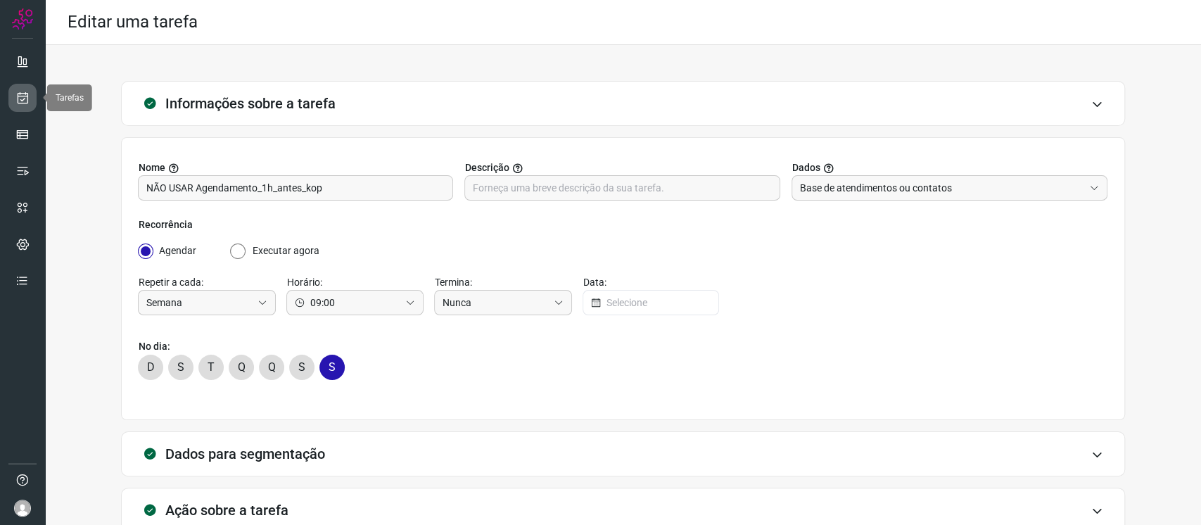
click at [13, 99] on link at bounding box center [22, 98] width 28 height 28
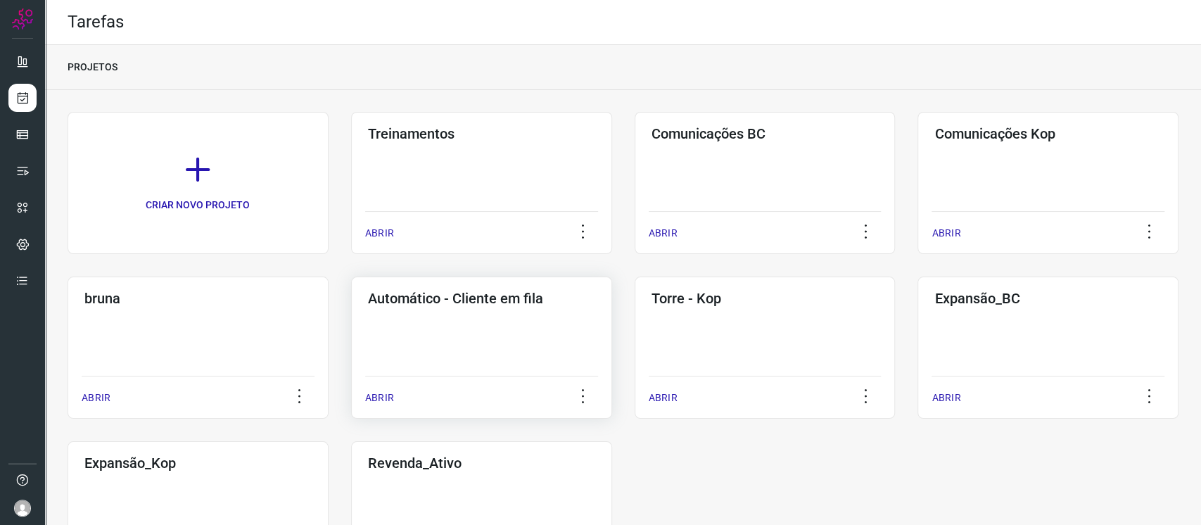
scroll to position [94, 0]
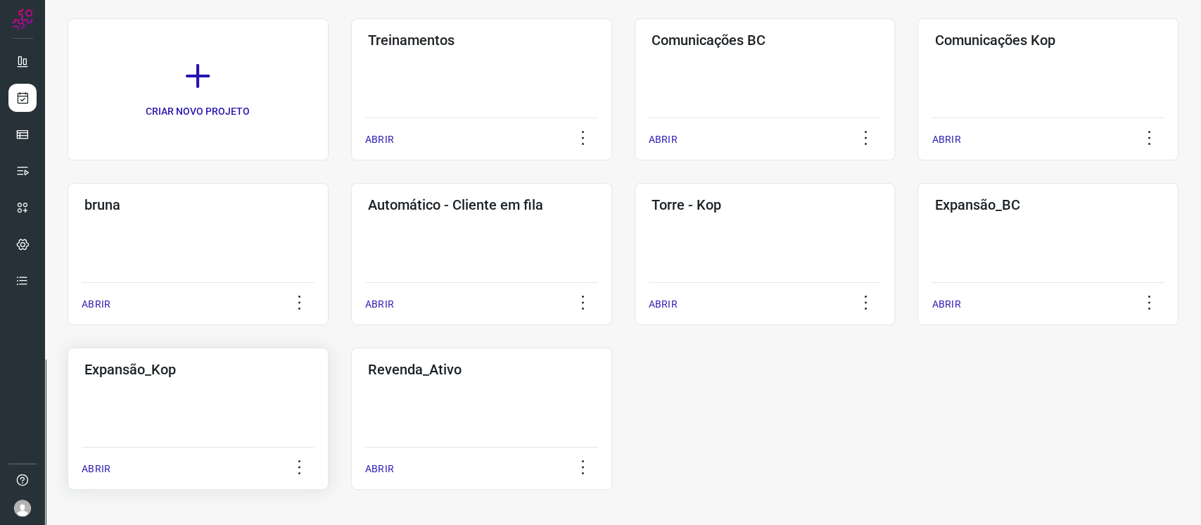
click at [351, 393] on div "Expansão_Kop ABRIR" at bounding box center [481, 419] width 261 height 142
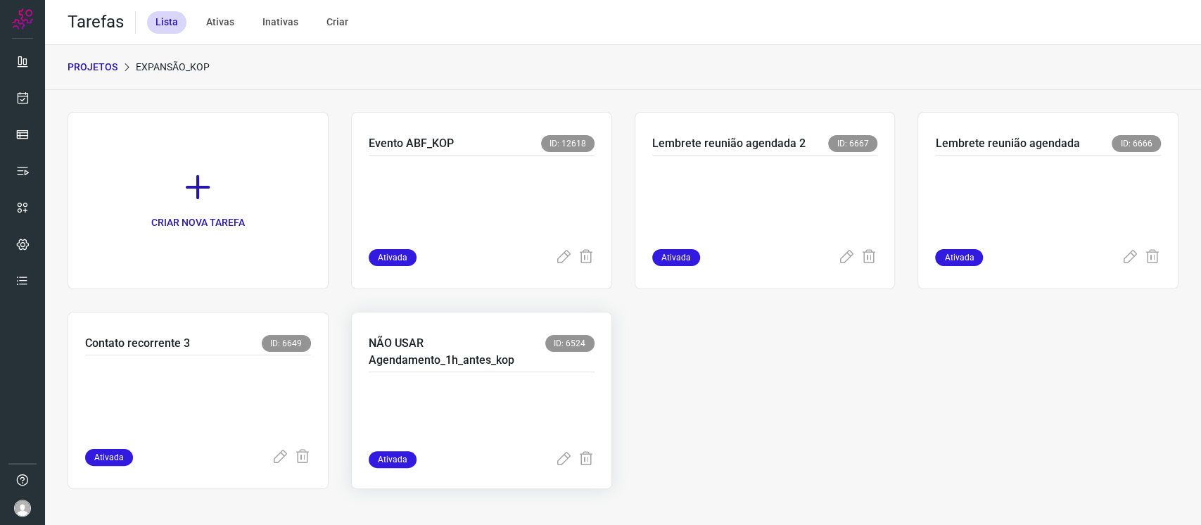
click at [443, 393] on p at bounding box center [474, 416] width 211 height 70
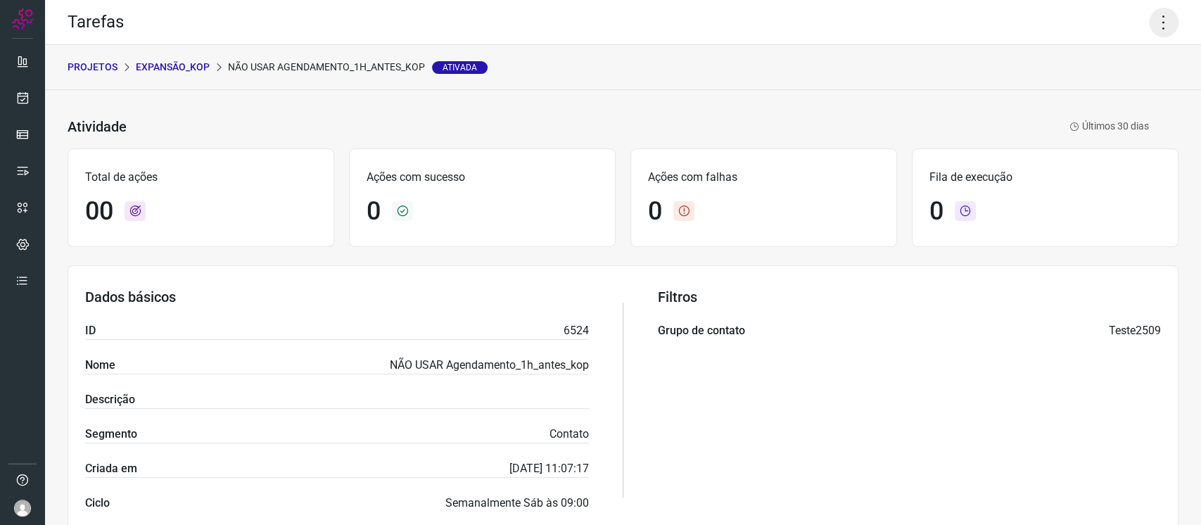
click at [900, 20] on icon at bounding box center [1164, 23] width 30 height 30
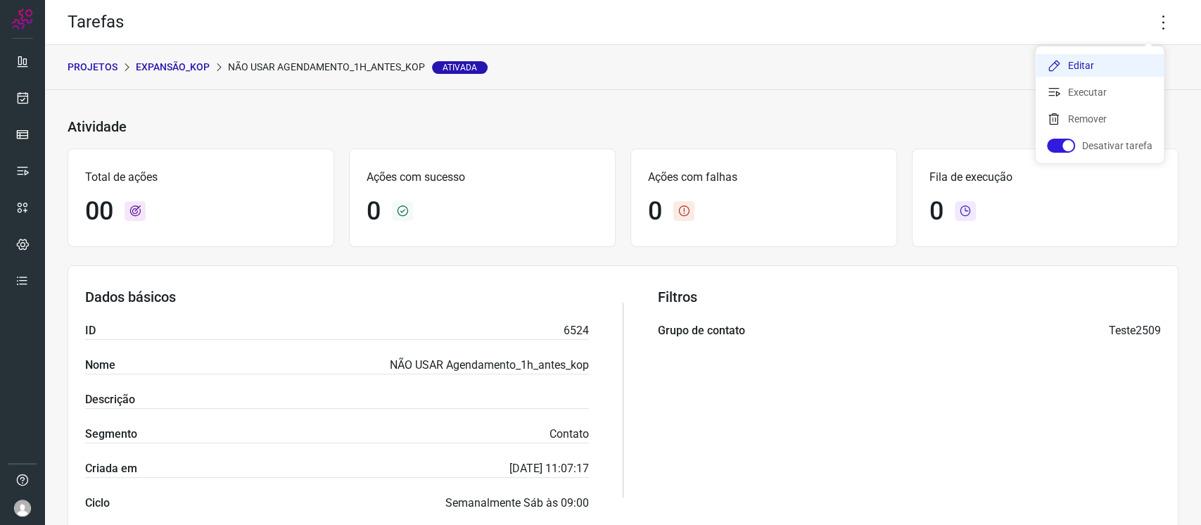
click at [900, 65] on li "Editar" at bounding box center [1100, 65] width 128 height 23
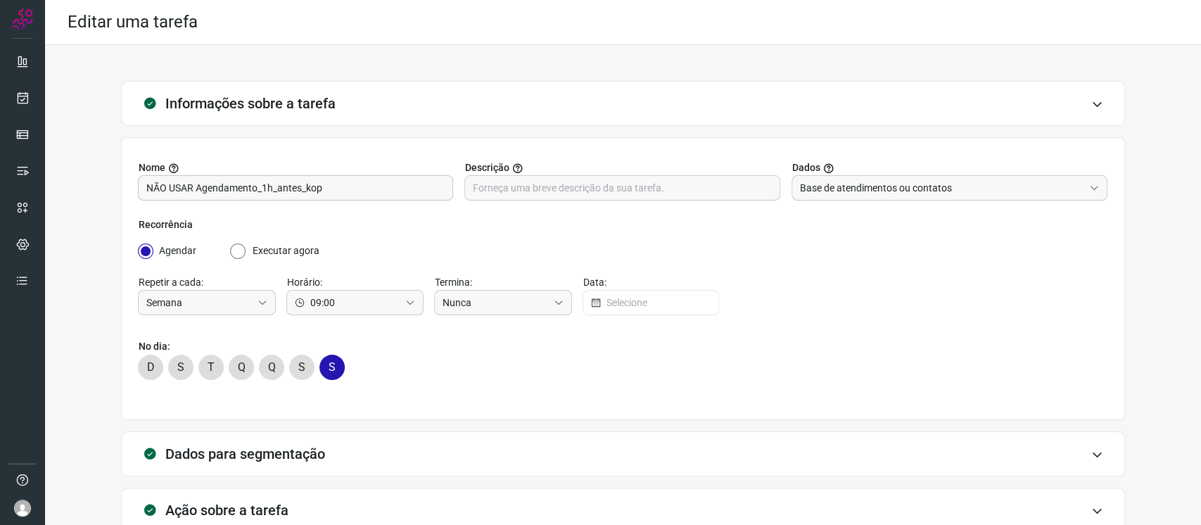
type input "KOP - SAC"
type input "Expansão Kopenhagen"
drag, startPoint x: 197, startPoint y: 188, endPoint x: 0, endPoint y: 186, distance: 197.0
click at [0, 186] on div "Editar uma tarefa Informações sobre a tarefa Nome NÃO USAR Agendamento_1h_antes…" at bounding box center [600, 262] width 1201 height 525
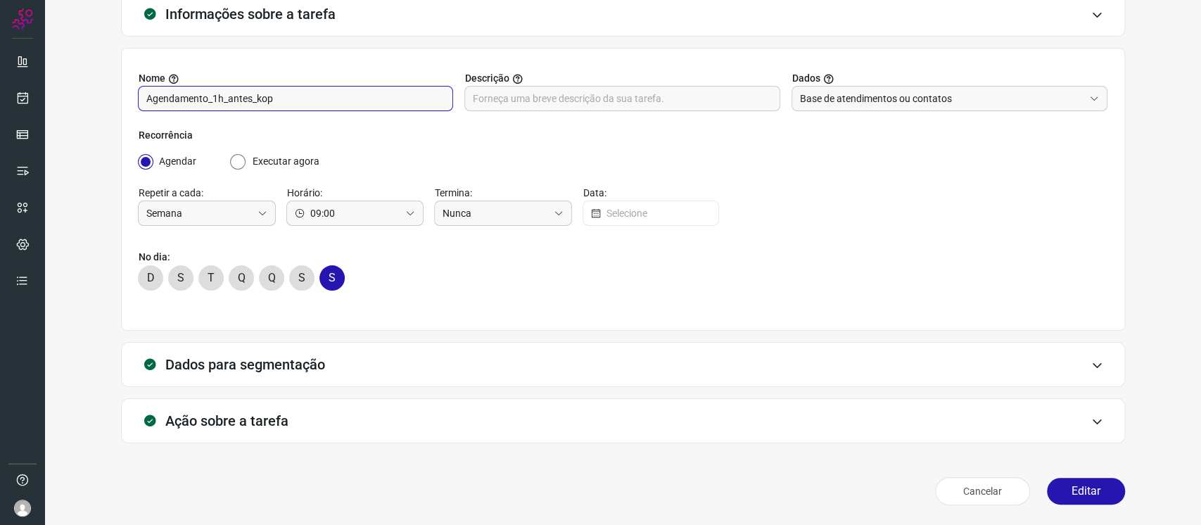
type input "Agendamento_1h_antes_kop"
click at [628, 393] on div "Ação sobre a tarefa" at bounding box center [623, 420] width 1004 height 45
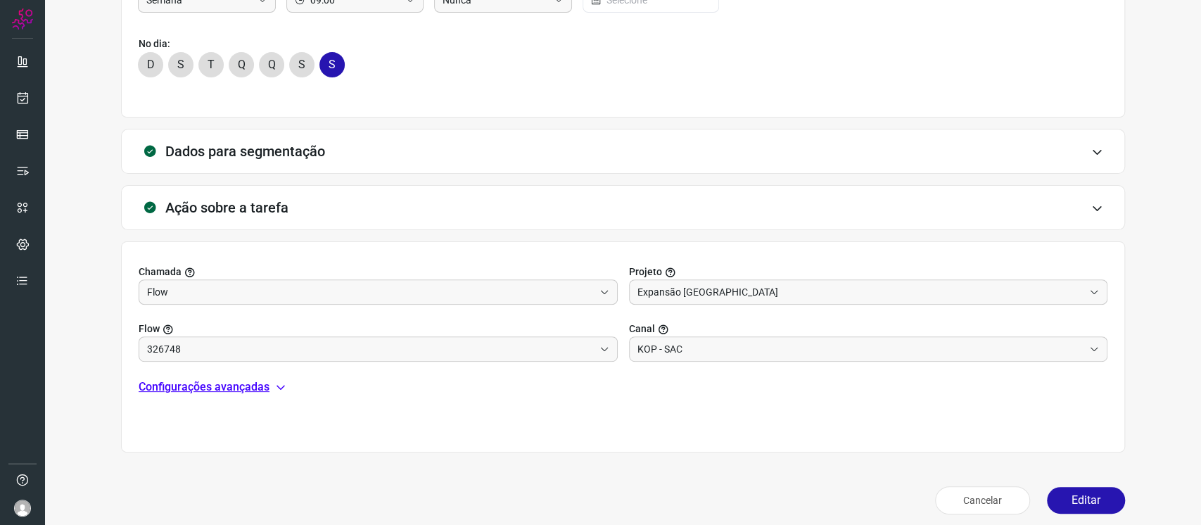
scroll to position [311, 0]
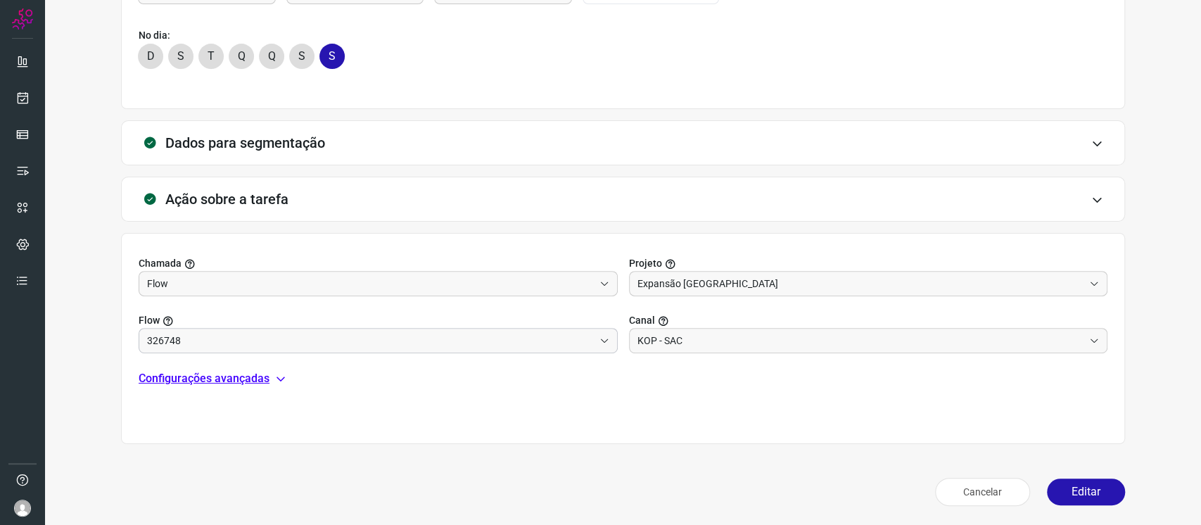
click at [445, 338] on input "326748" at bounding box center [370, 341] width 447 height 24
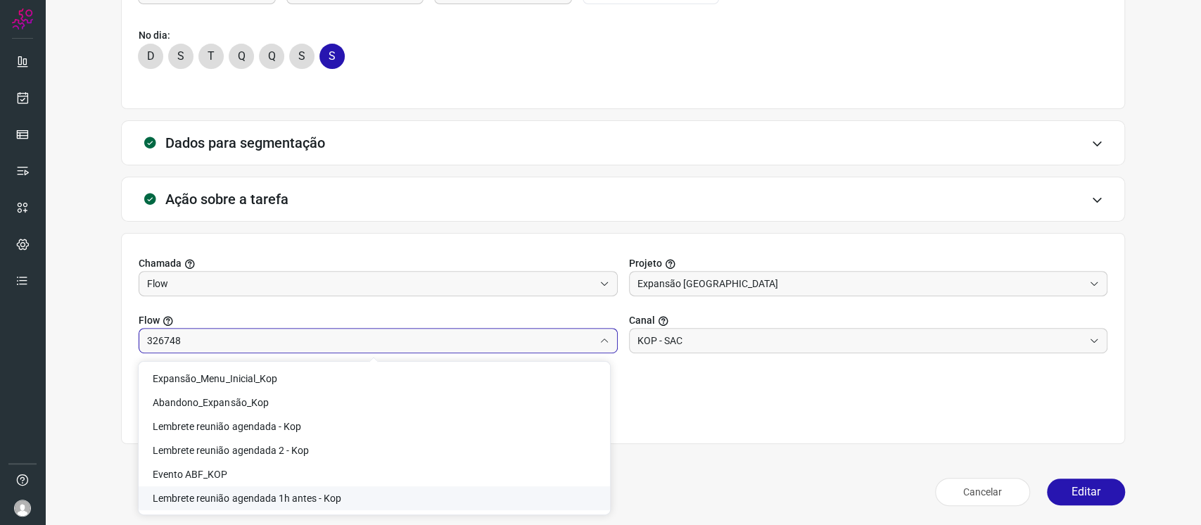
click at [454, 393] on li "Lembrete reunião agendada 1h antes - Kop" at bounding box center [374, 498] width 471 height 24
type input "Lembrete reunião agendada 1h antes - Kop"
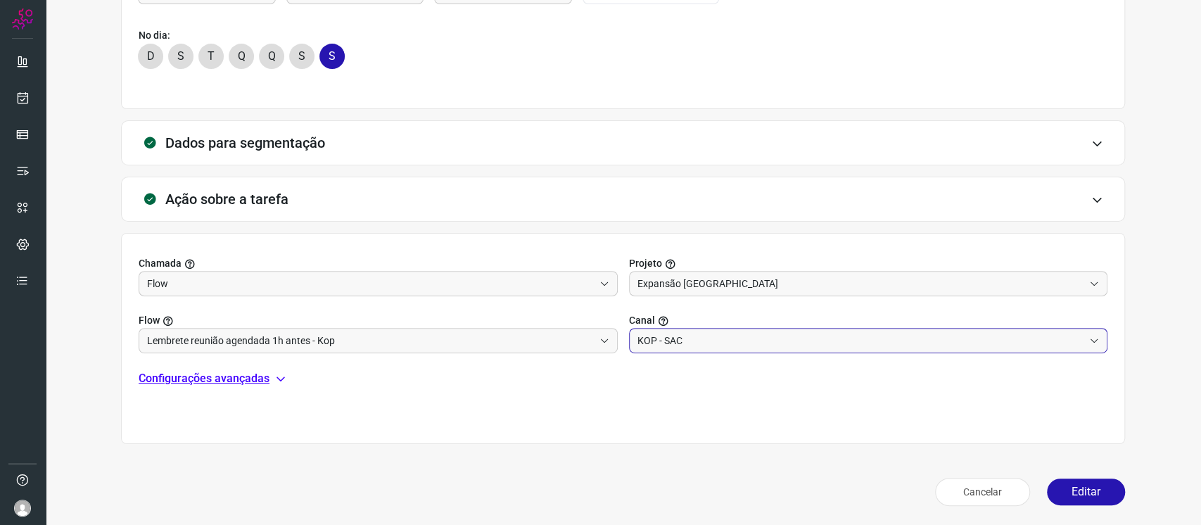
click at [666, 335] on input "KOP - SAC" at bounding box center [861, 341] width 447 height 24
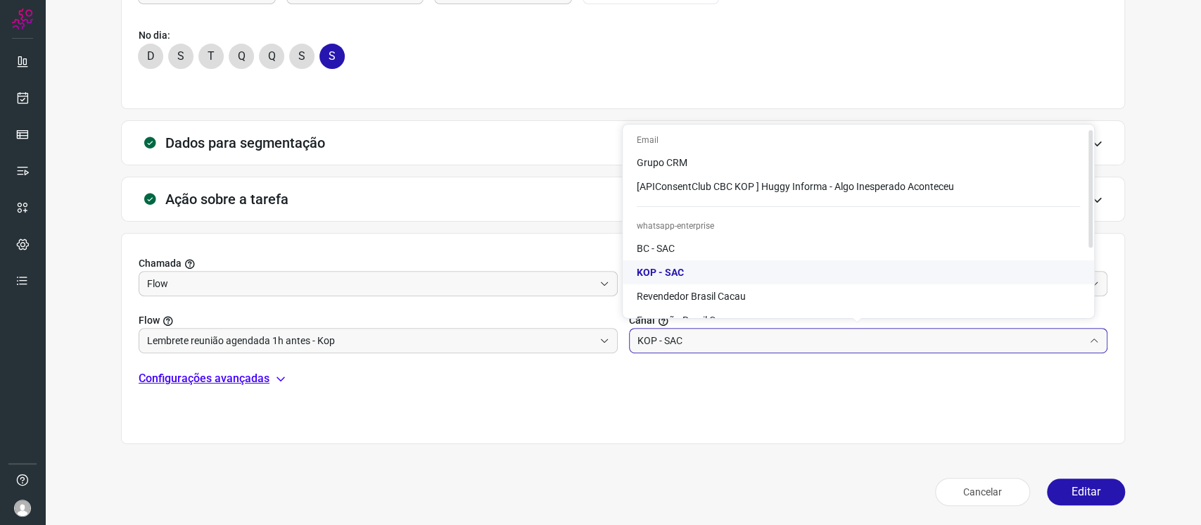
scroll to position [94, 0]
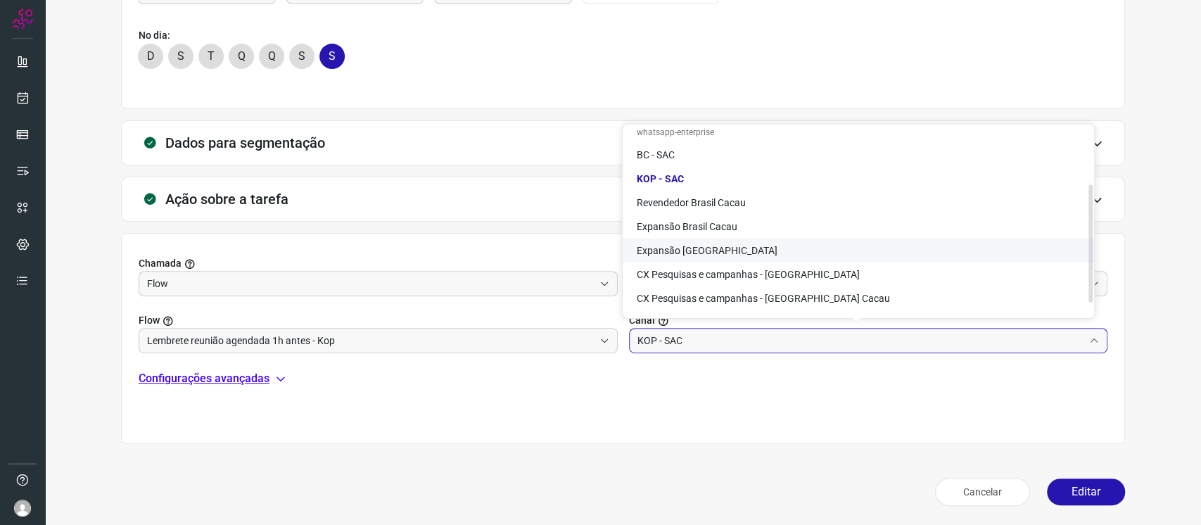
click at [794, 243] on li "Expansão Kopenhagen" at bounding box center [858, 251] width 471 height 24
type input "Expansão Kopenhagen"
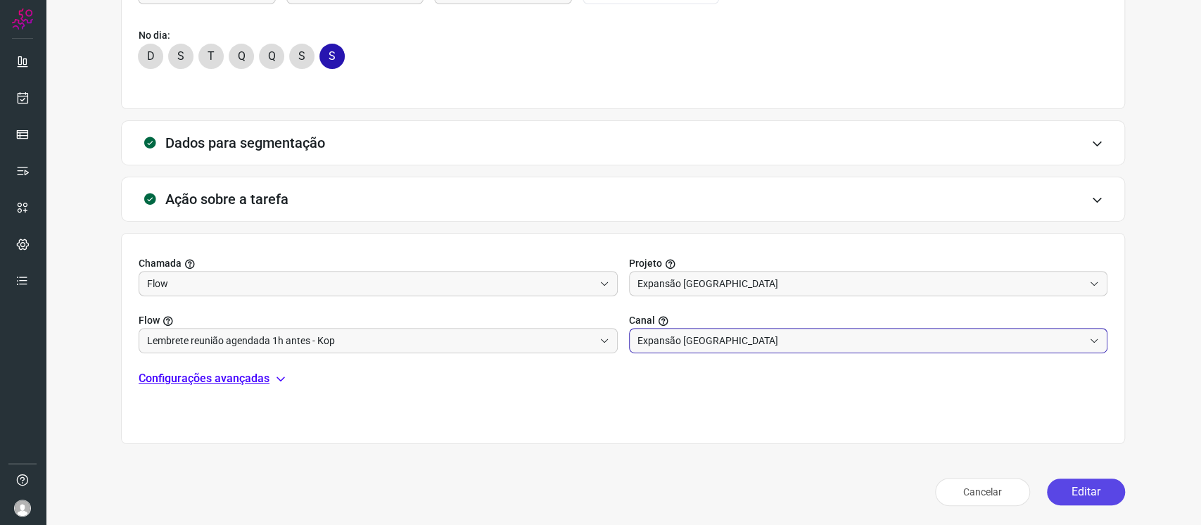
click at [900, 393] on button "Editar" at bounding box center [1086, 491] width 78 height 27
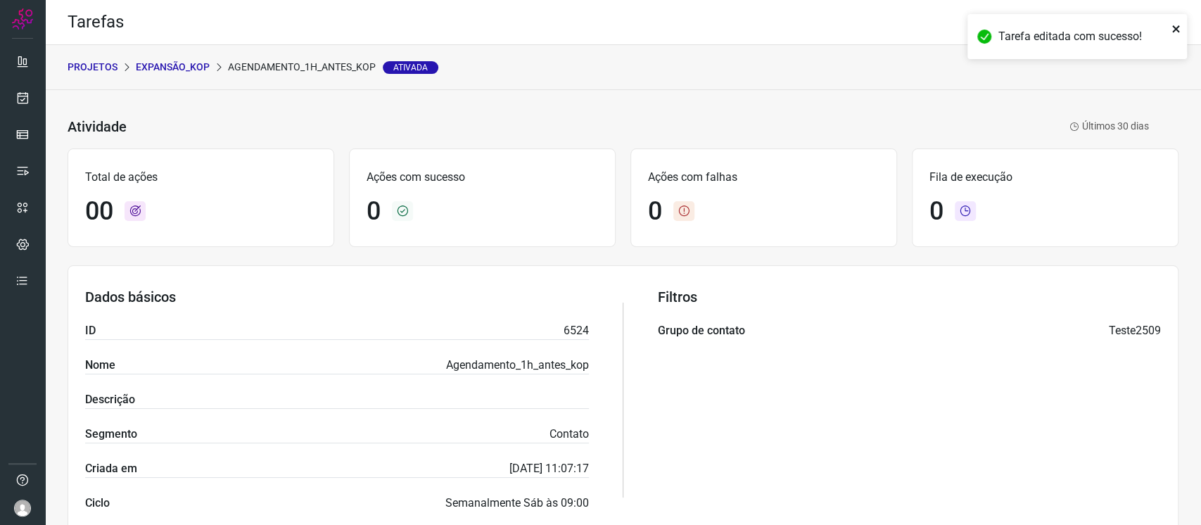
click at [900, 27] on icon "close" at bounding box center [1175, 28] width 7 height 7
click at [900, 22] on div "Tarefa editada com sucesso!" at bounding box center [1077, 42] width 225 height 62
click at [900, 22] on icon at bounding box center [1164, 23] width 30 height 30
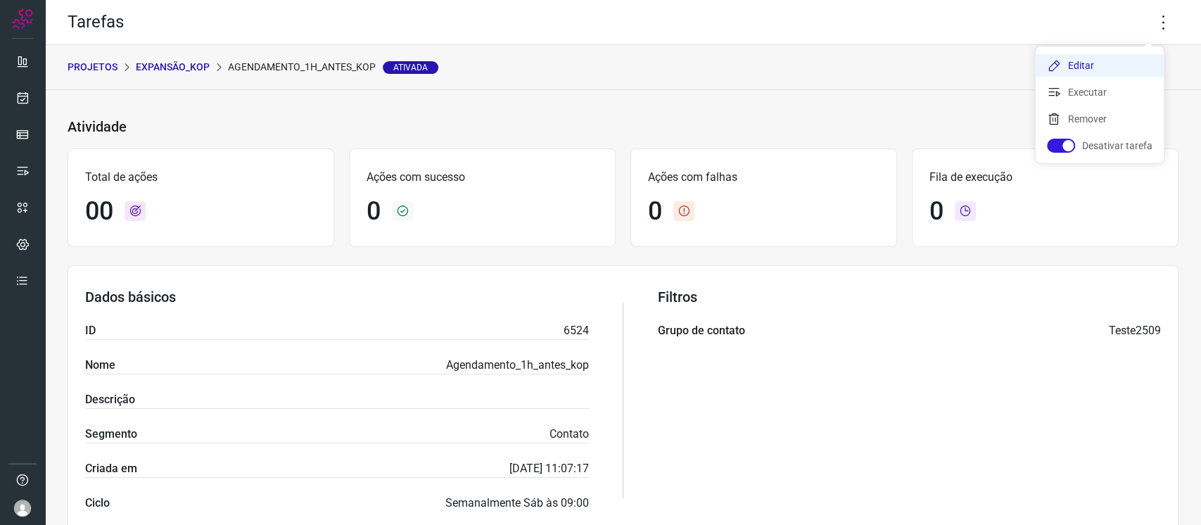
click at [900, 61] on li "Editar" at bounding box center [1100, 65] width 128 height 23
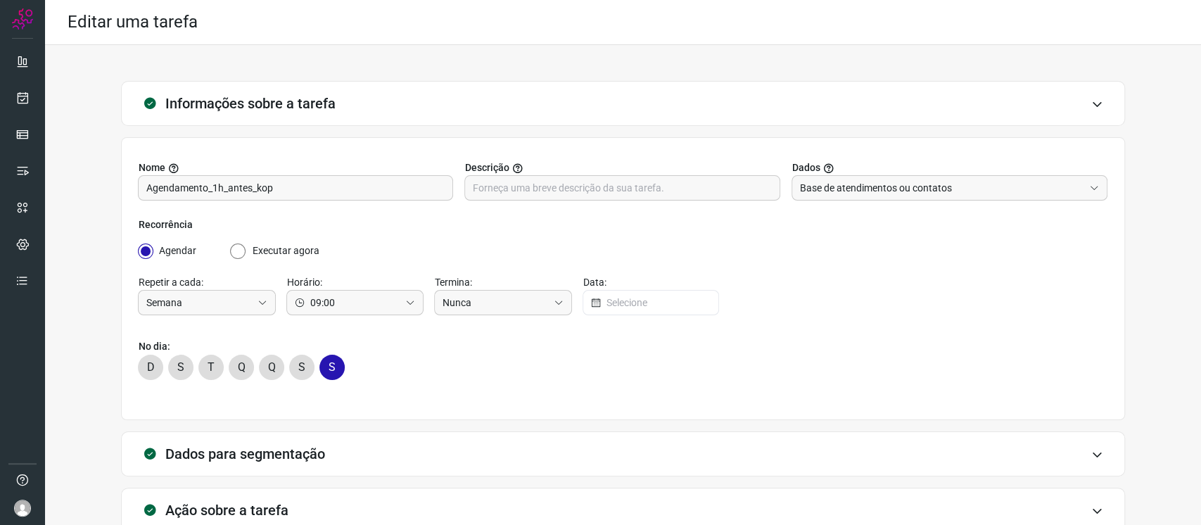
scroll to position [89, 0]
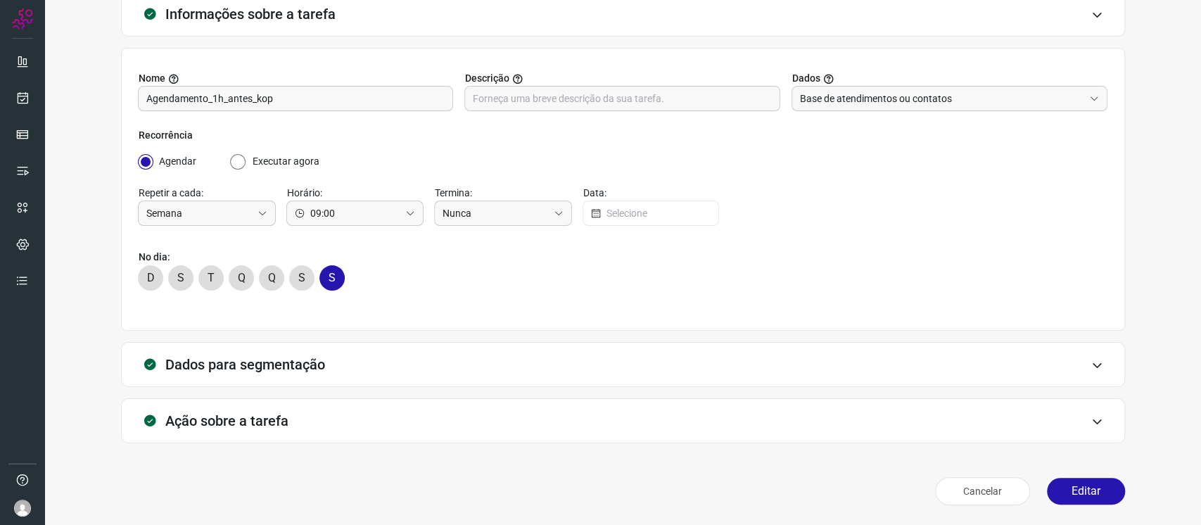
click at [243, 165] on input "Executar agora" at bounding box center [238, 161] width 17 height 15
radio input "true"
type input "Dia"
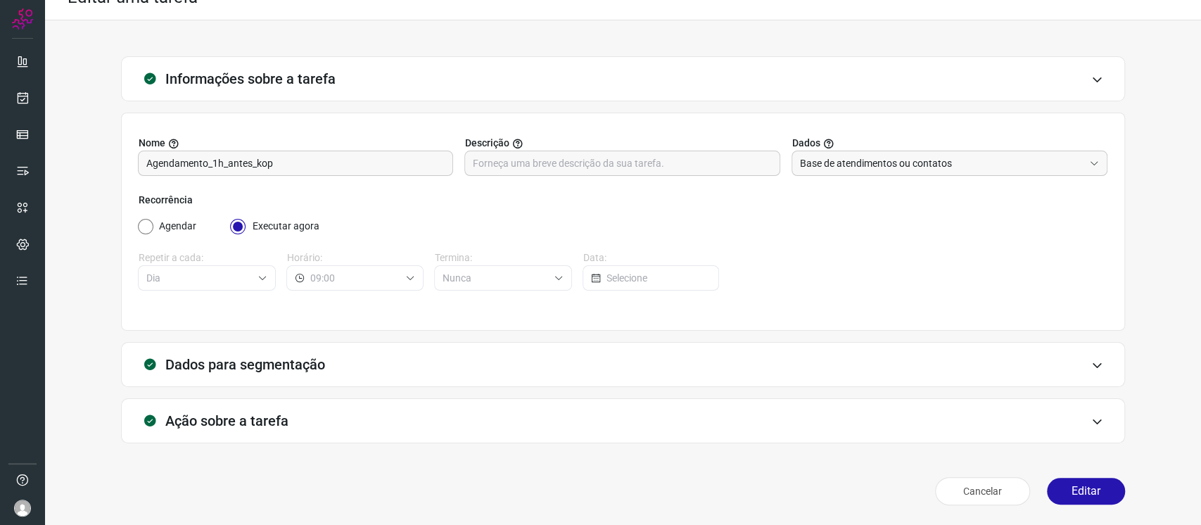
scroll to position [24, 0]
click at [900, 393] on button "Editar" at bounding box center [1086, 491] width 78 height 27
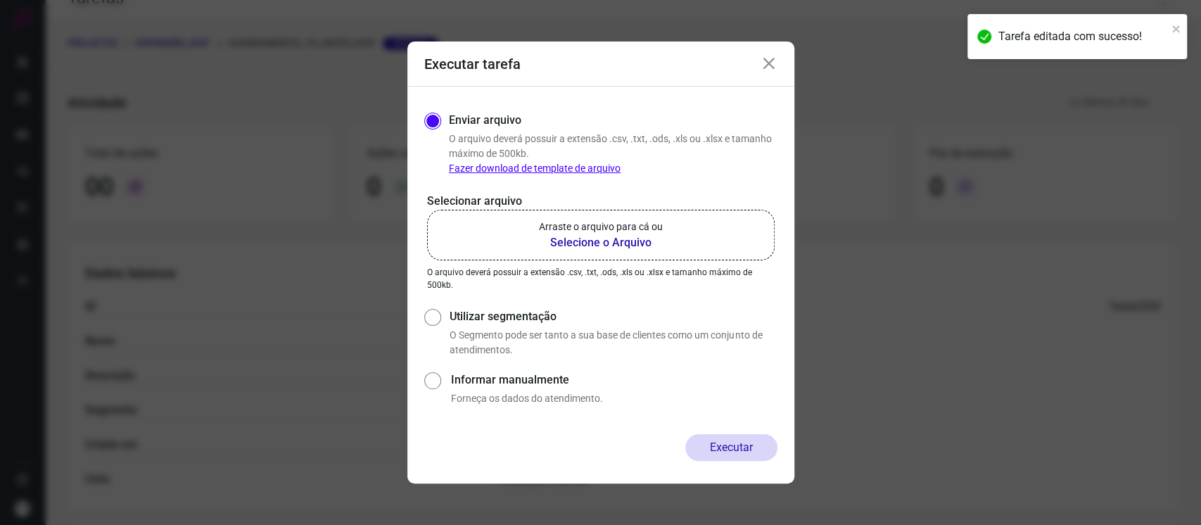
click at [771, 65] on icon at bounding box center [769, 64] width 17 height 17
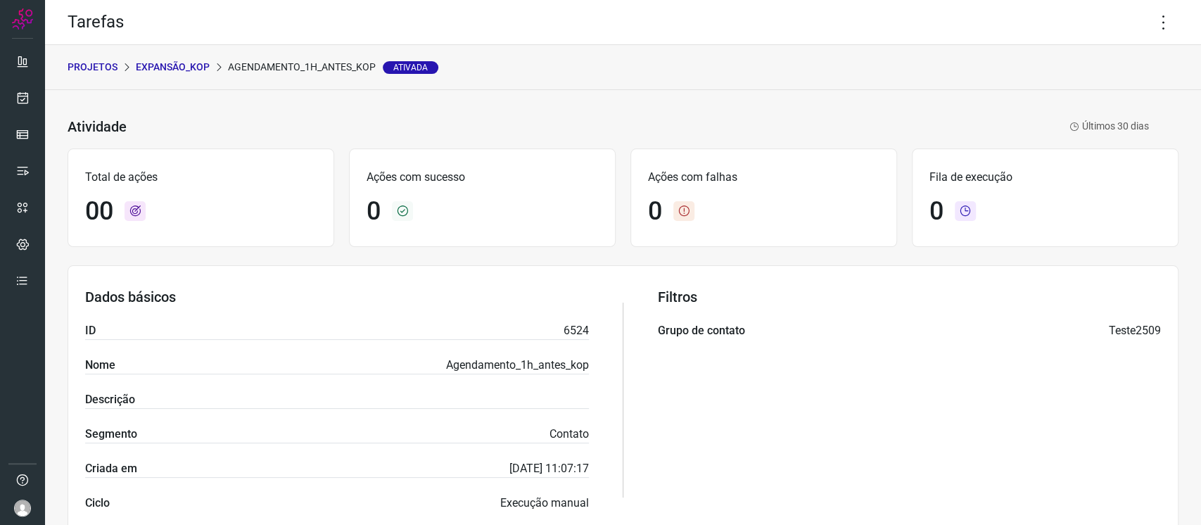
click at [175, 60] on p "Expansão_Kop" at bounding box center [173, 67] width 74 height 15
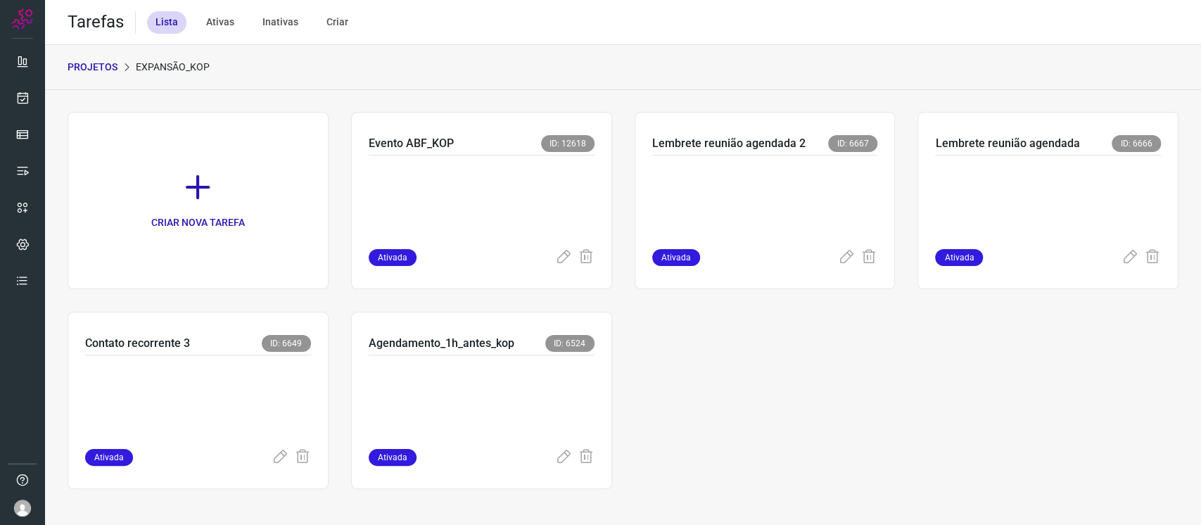
click at [791, 393] on div "CRIAR NOVA TAREFA Evento ABF_KOP ID: 12618 Ativada Lembrete reunião agendada 2 …" at bounding box center [623, 300] width 1111 height 377
